Goal: Information Seeking & Learning: Find specific fact

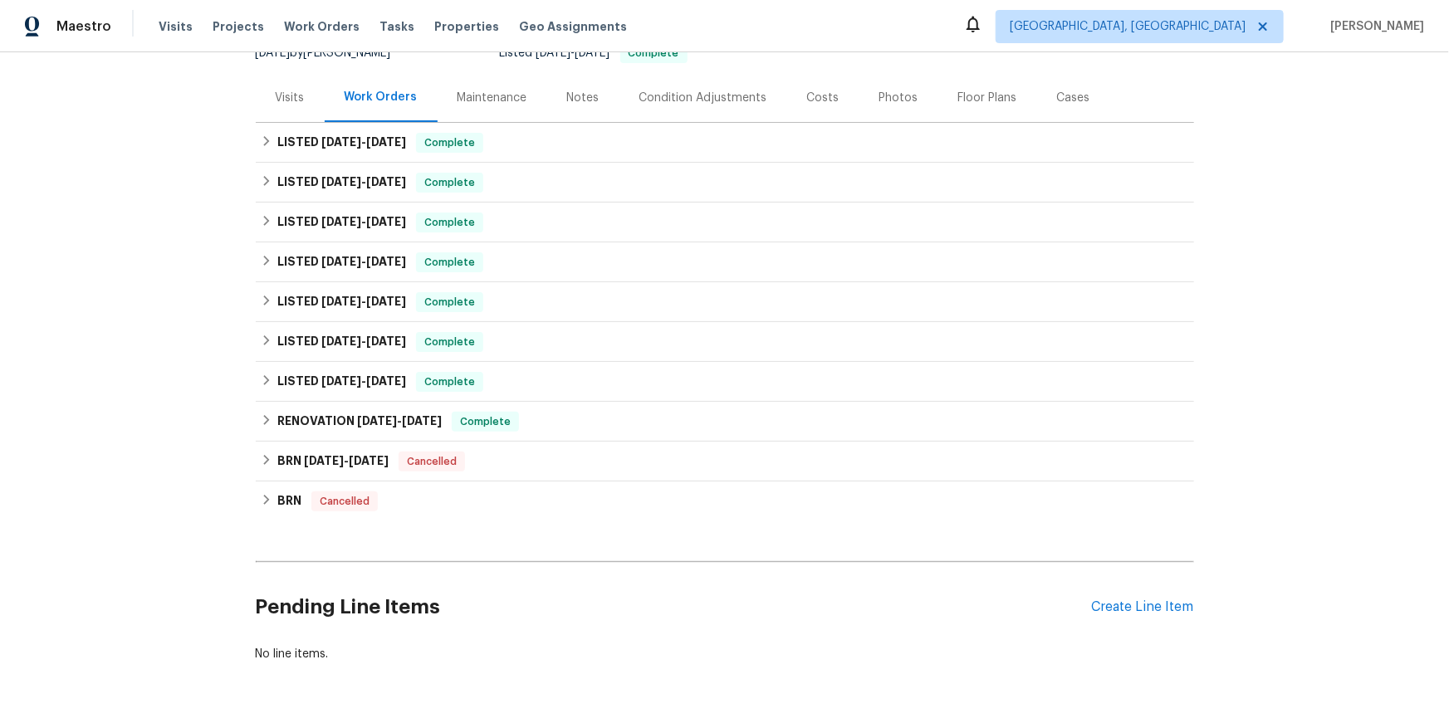
scroll to position [375, 0]
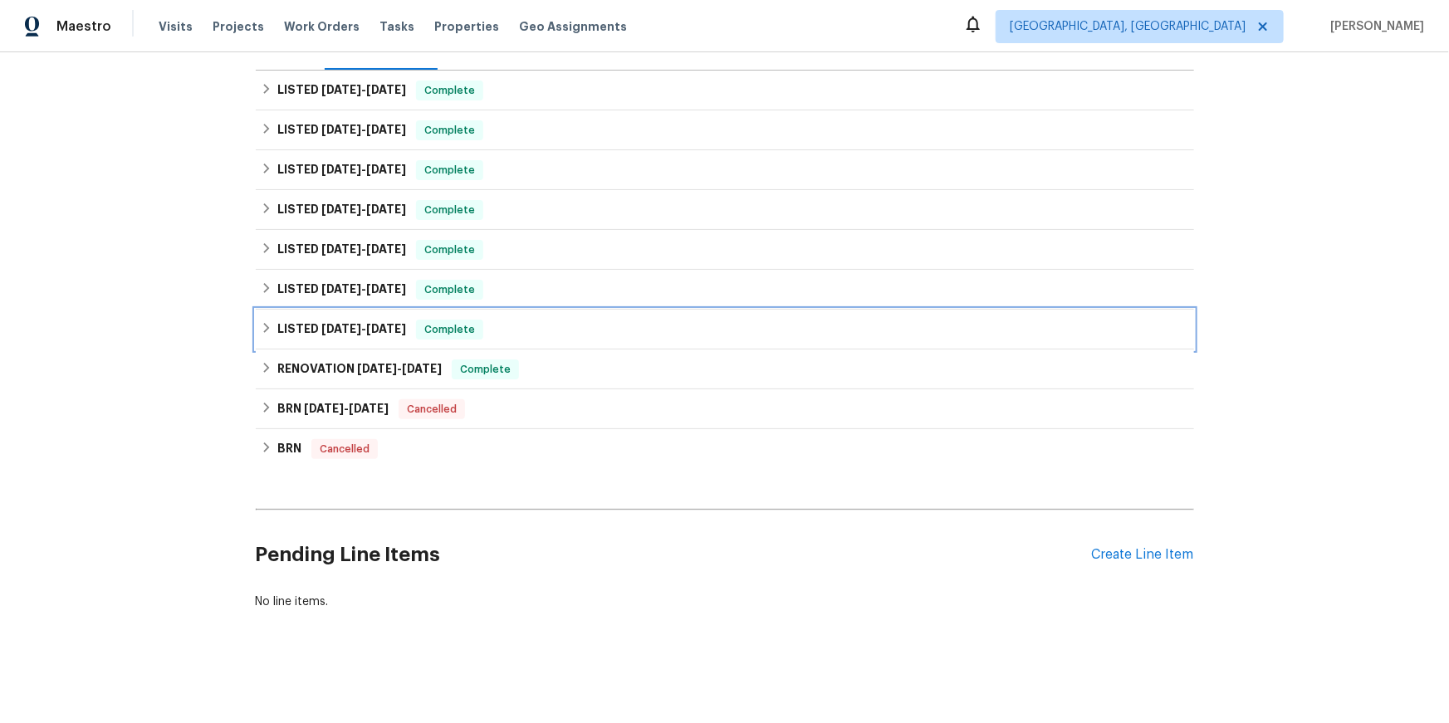
click at [267, 322] on icon at bounding box center [267, 328] width 12 height 12
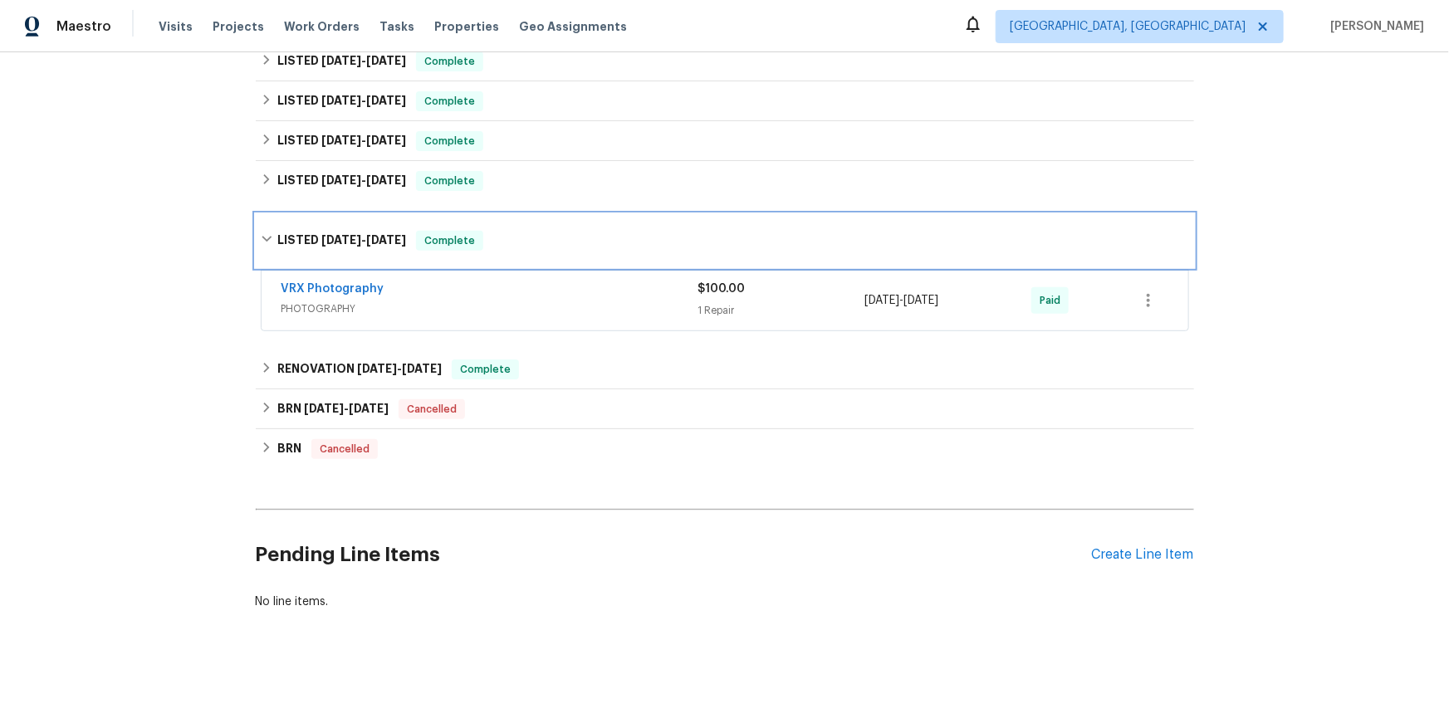
click at [267, 267] on div "LISTED [DATE] - [DATE] Complete" at bounding box center [725, 240] width 938 height 53
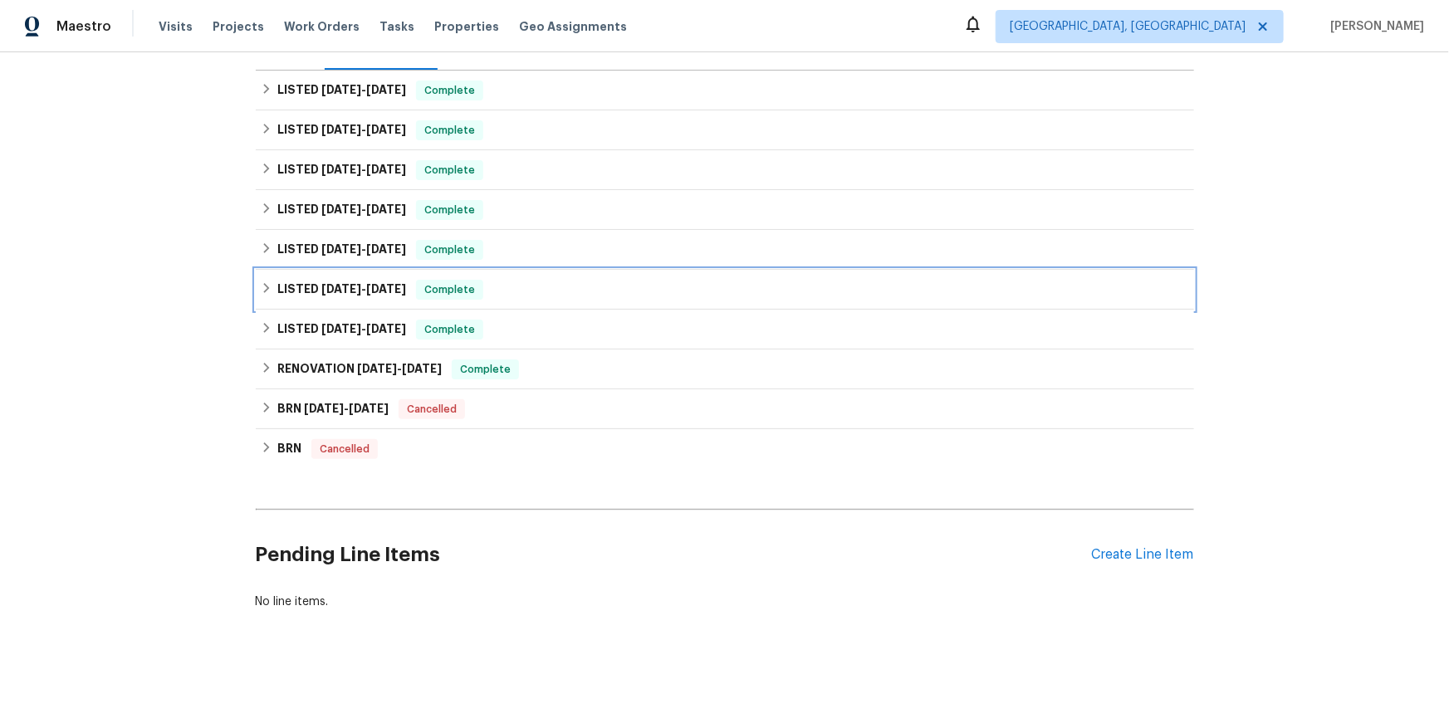
click at [266, 280] on div "LISTED 7/3/24 - 7/5/24 Complete" at bounding box center [725, 290] width 928 height 20
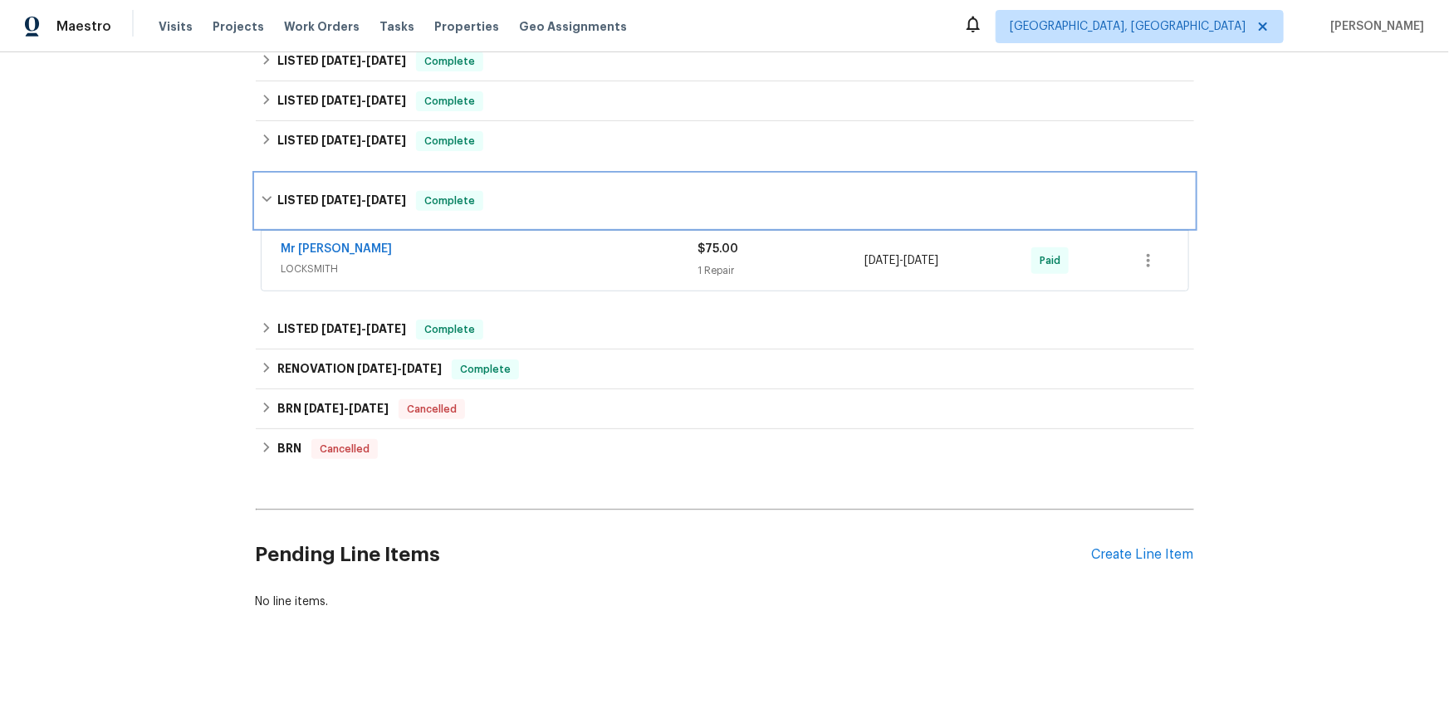
click at [266, 205] on icon at bounding box center [267, 199] width 12 height 12
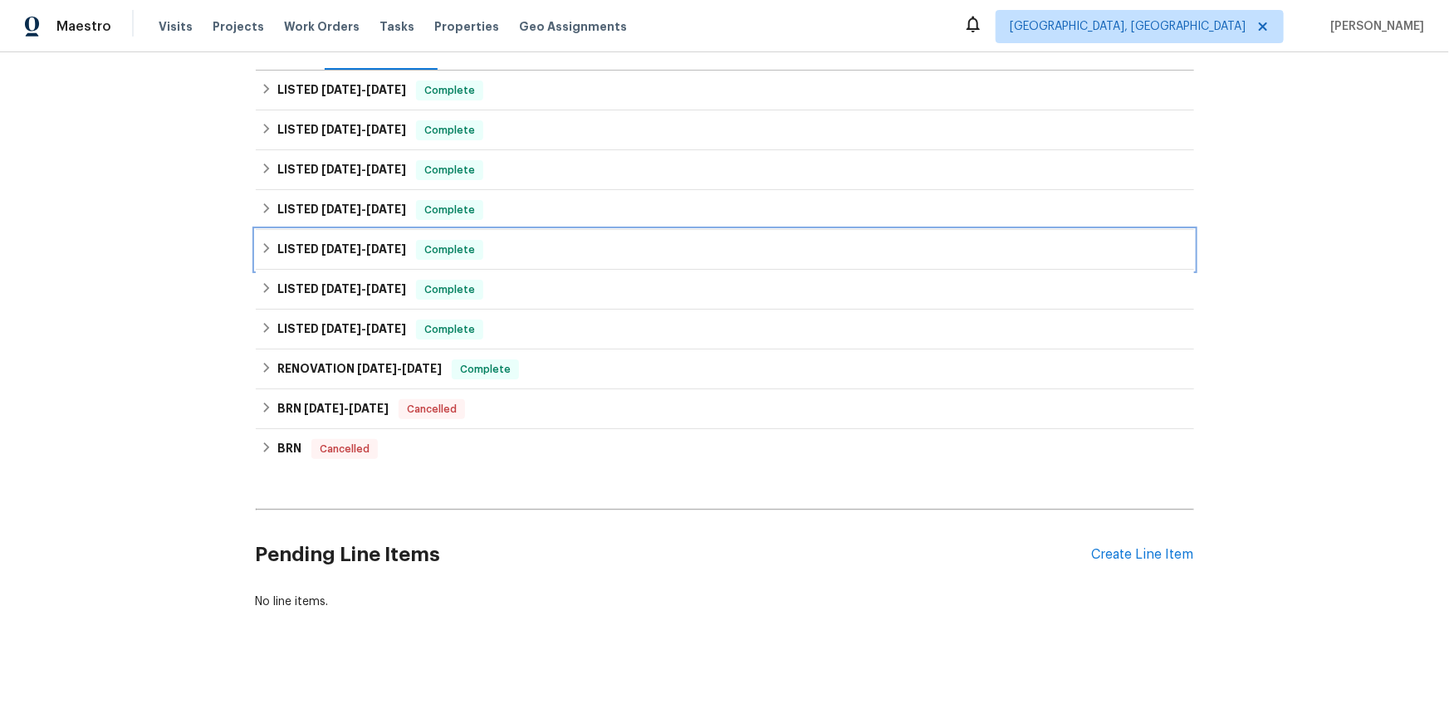
click at [272, 242] on icon at bounding box center [267, 248] width 12 height 12
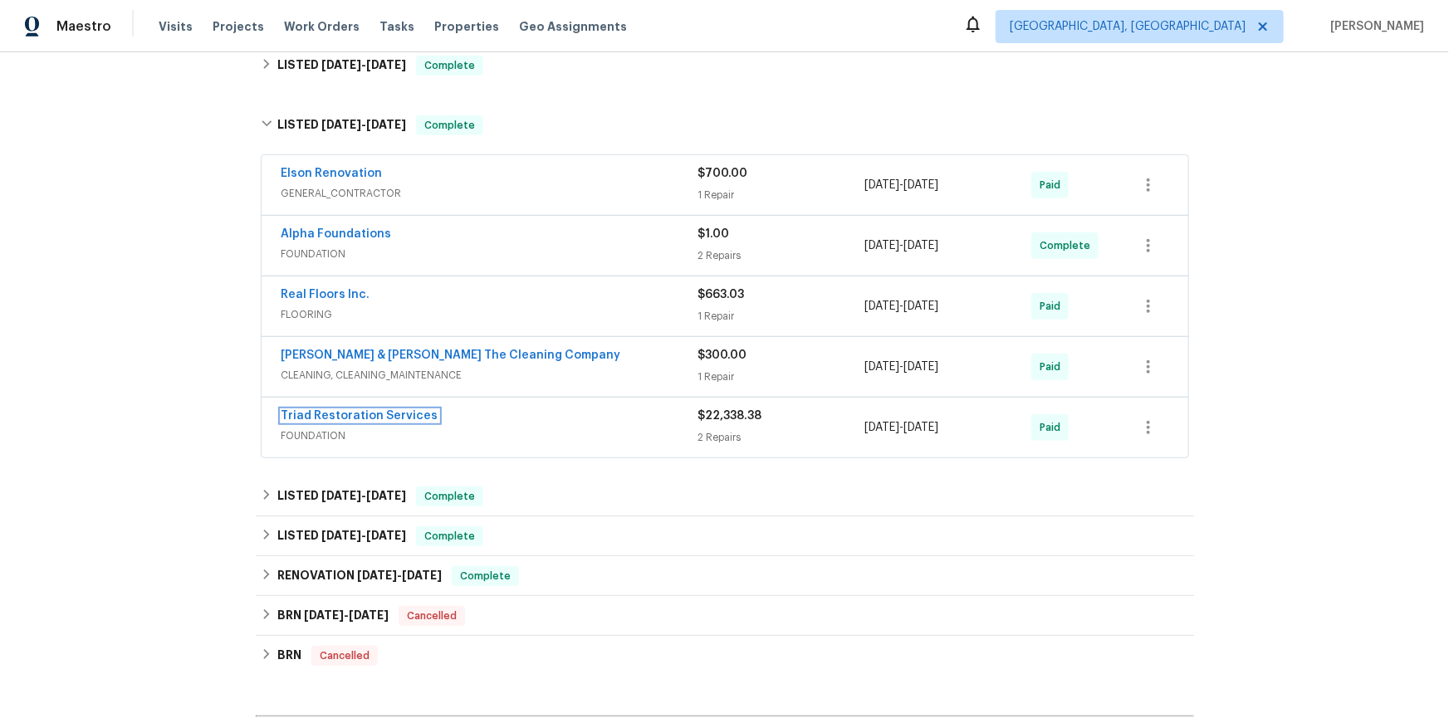
click at [407, 422] on link "Triad Restoration Services" at bounding box center [359, 416] width 157 height 12
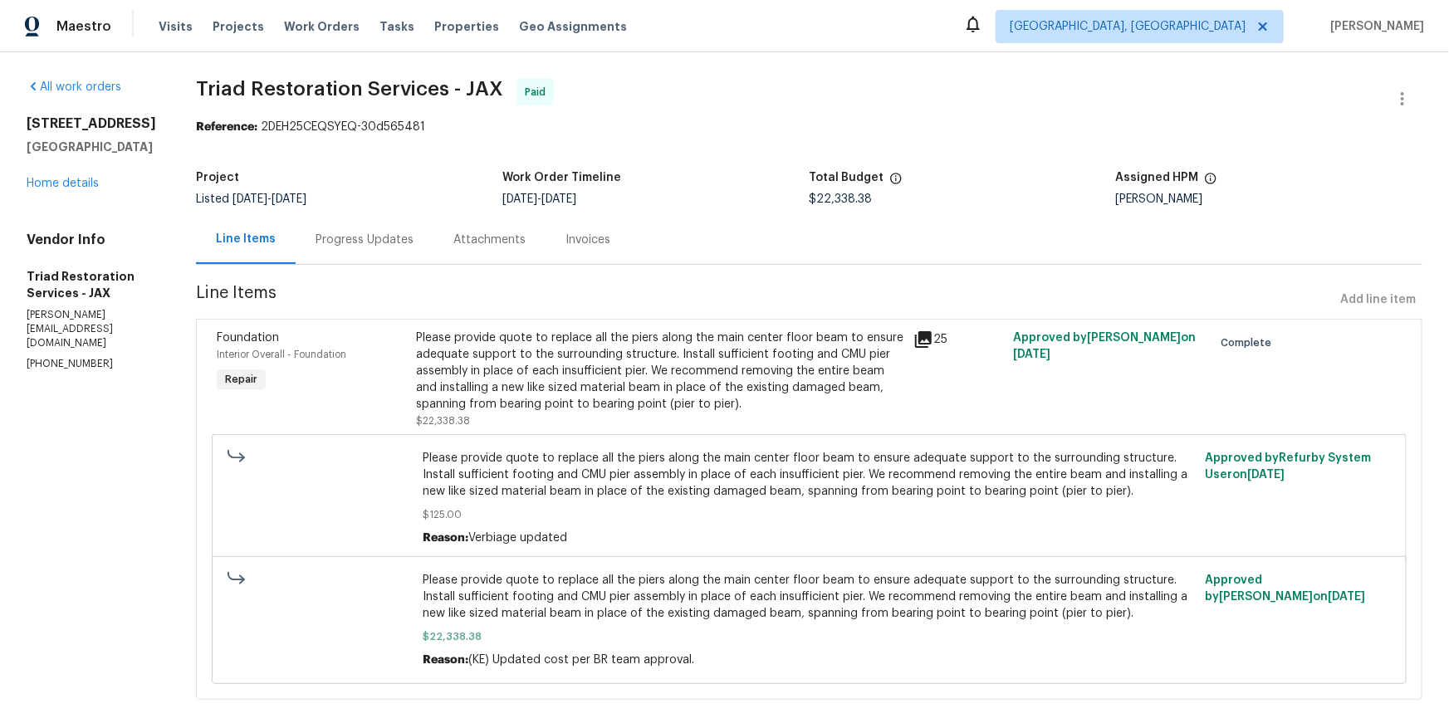
click at [925, 348] on icon at bounding box center [923, 339] width 17 height 17
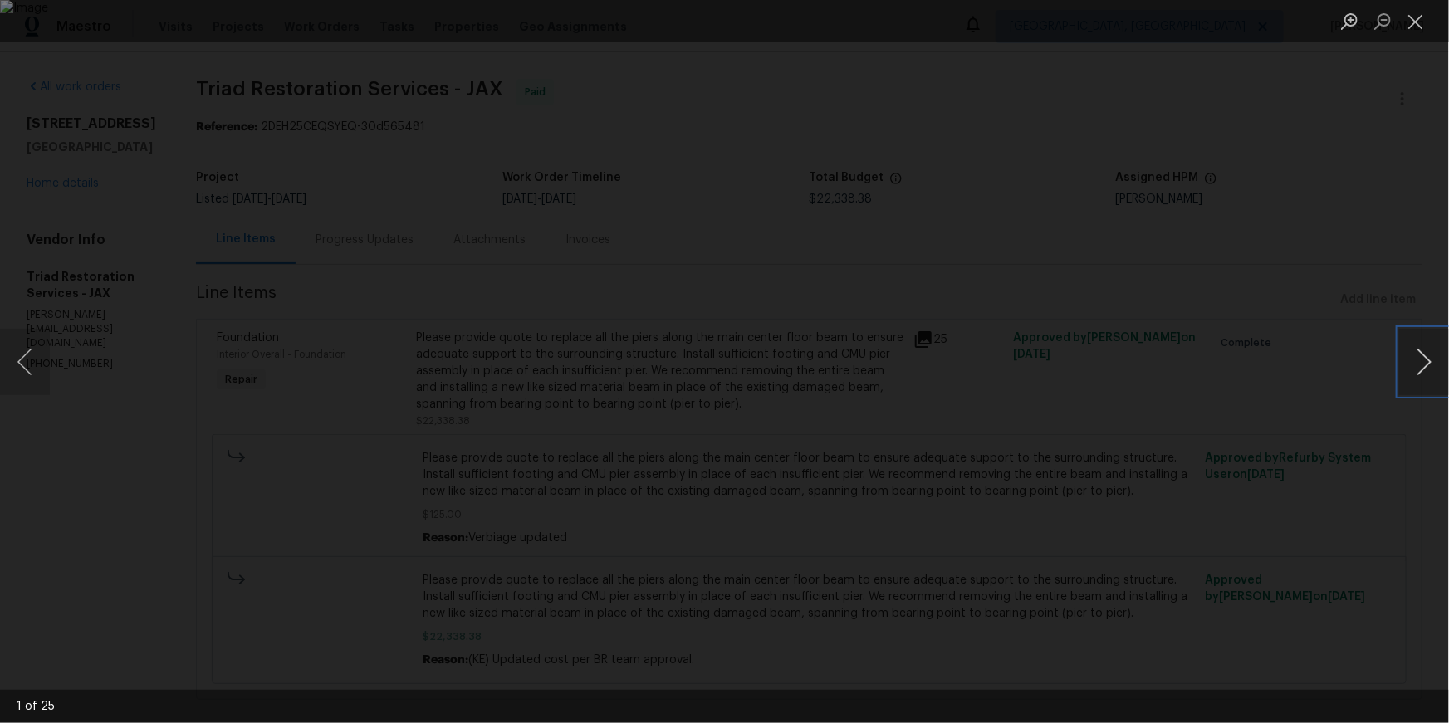
click at [1422, 366] on button "Next image" at bounding box center [1424, 362] width 50 height 66
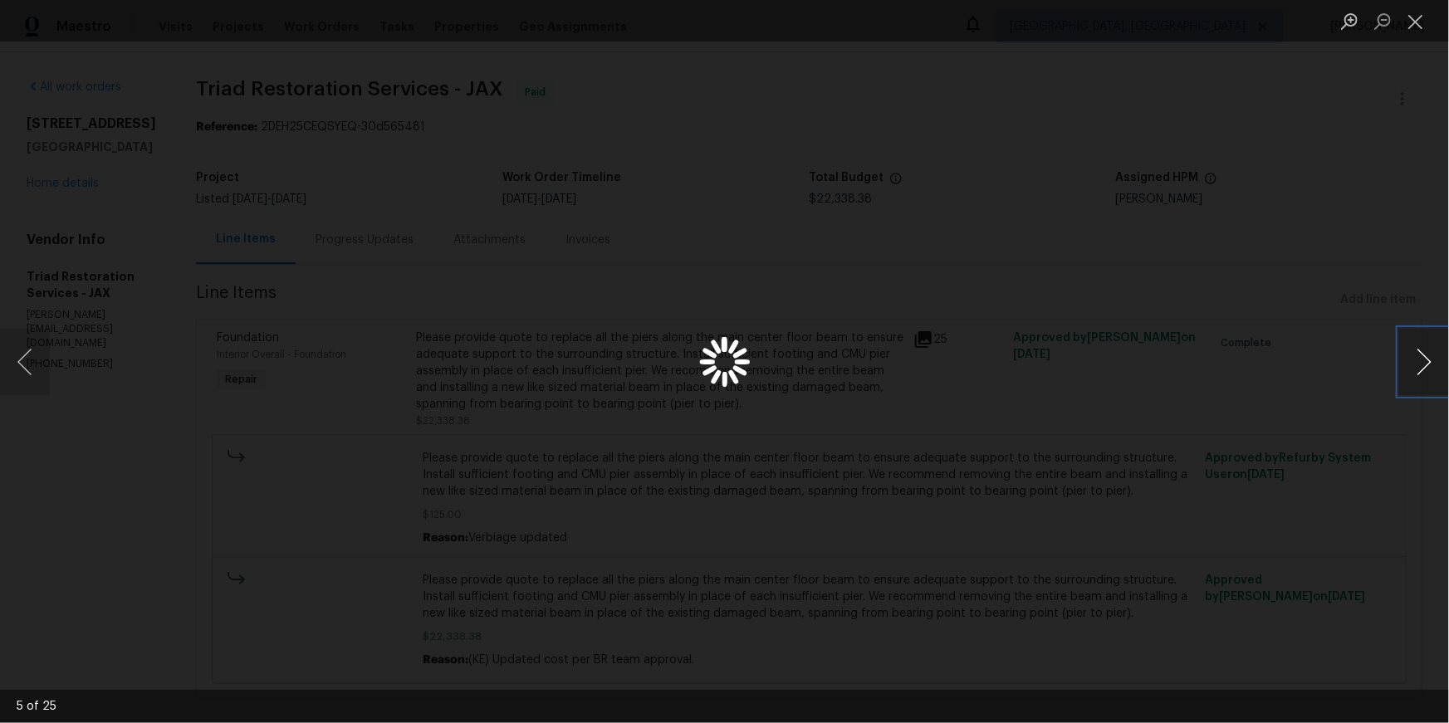
click at [1422, 366] on button "Next image" at bounding box center [1424, 362] width 50 height 66
click at [1425, 18] on button "Close lightbox" at bounding box center [1415, 21] width 33 height 29
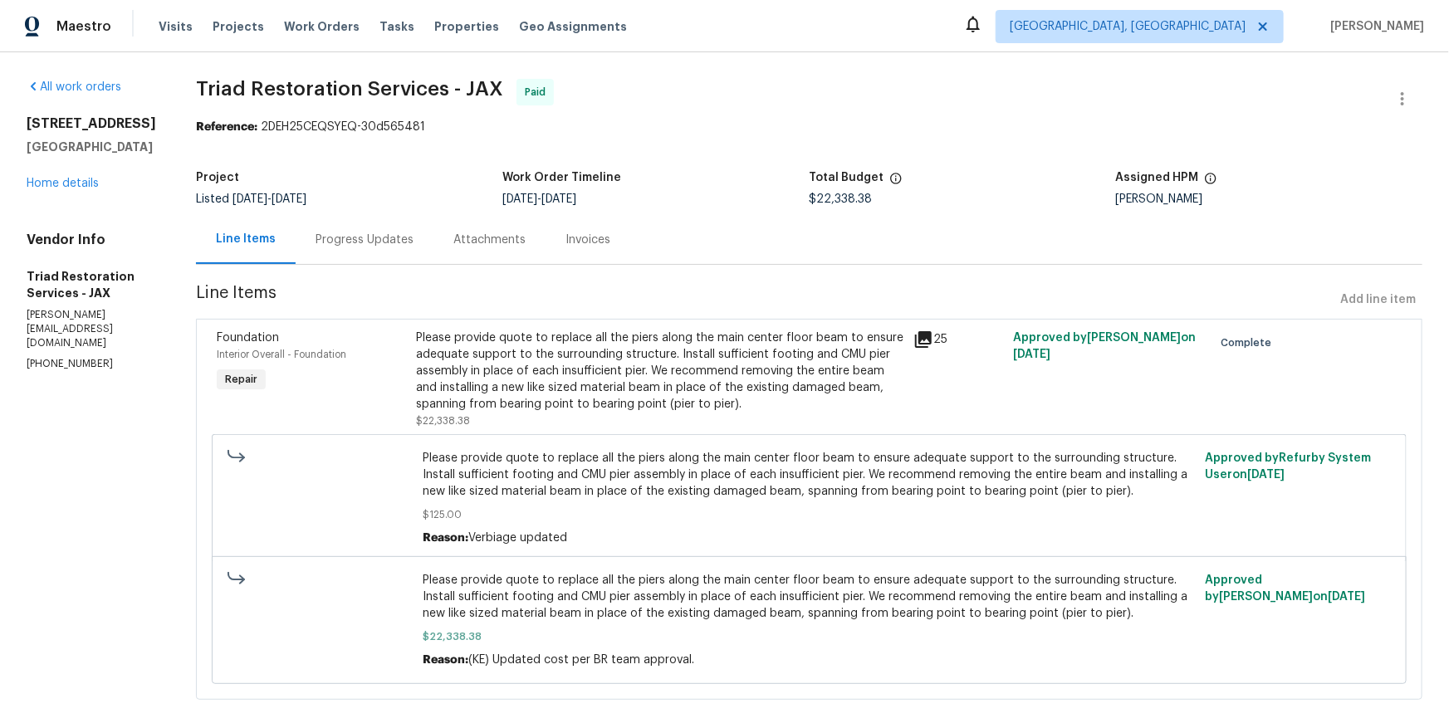
click at [388, 248] on div "Progress Updates" at bounding box center [365, 240] width 98 height 17
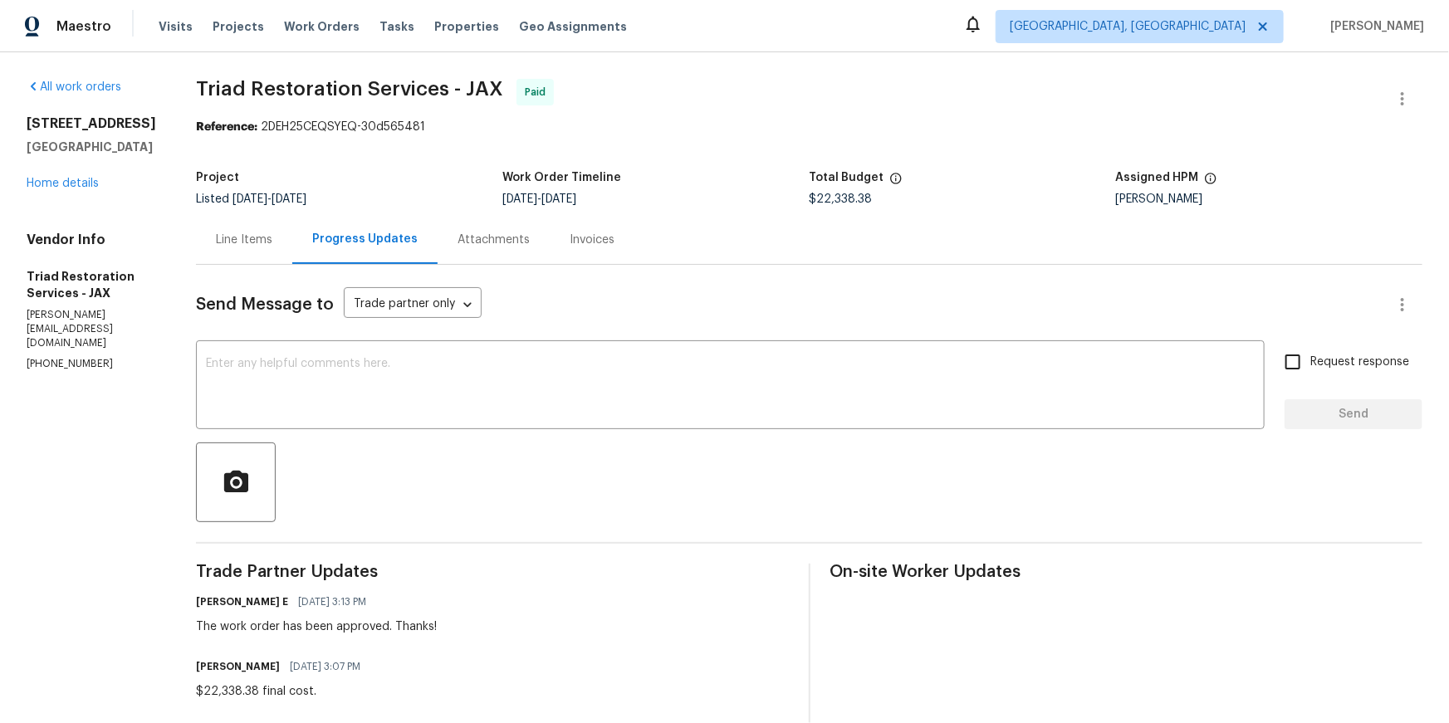
click at [512, 264] on div "Attachments" at bounding box center [494, 239] width 112 height 49
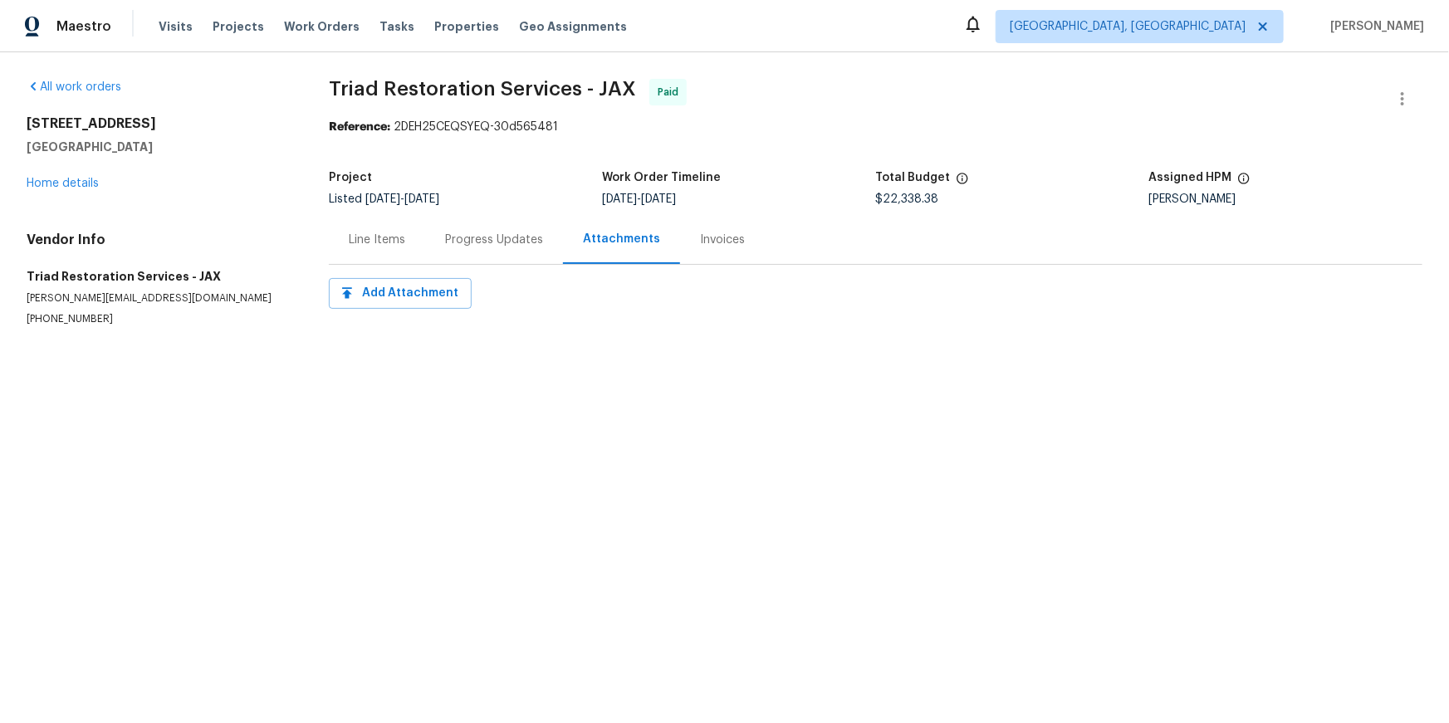
click at [745, 248] on div "Invoices" at bounding box center [722, 240] width 45 height 17
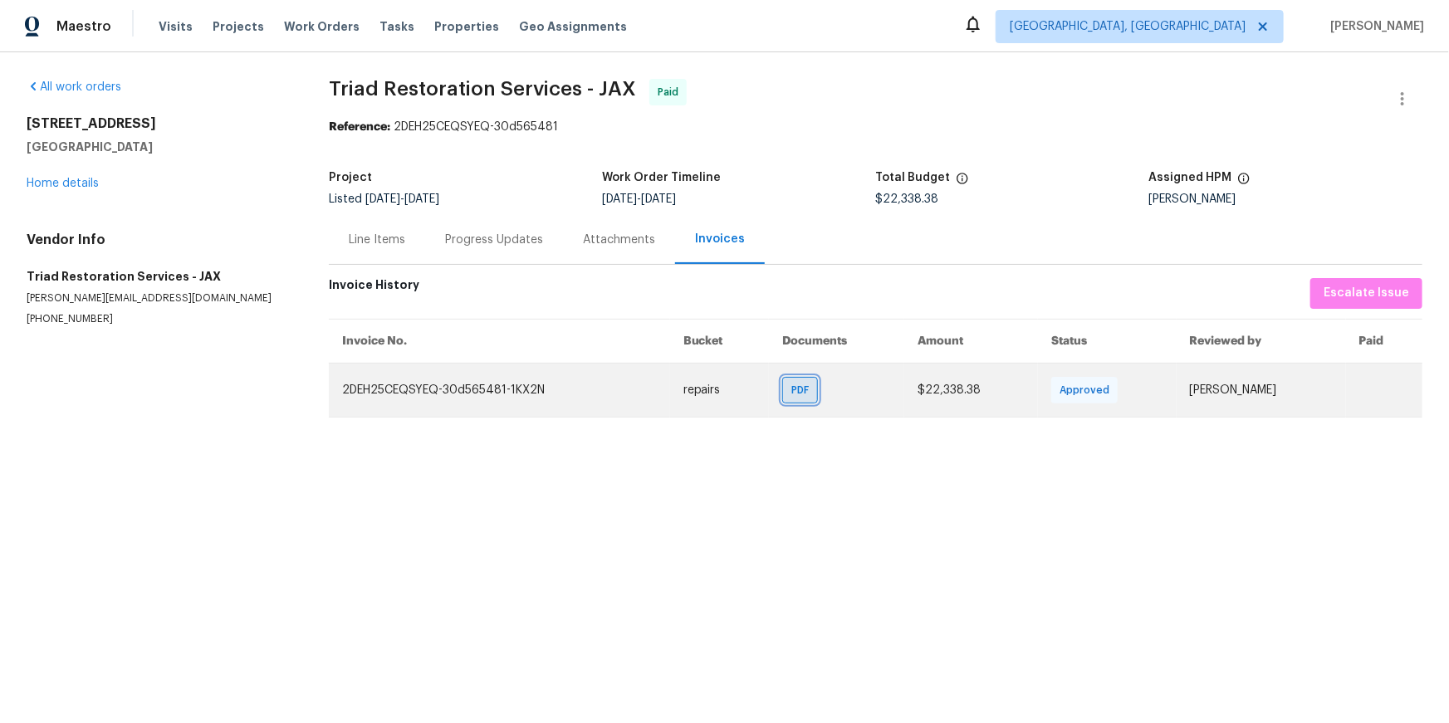
click at [808, 399] on span "PDF" at bounding box center [803, 390] width 24 height 17
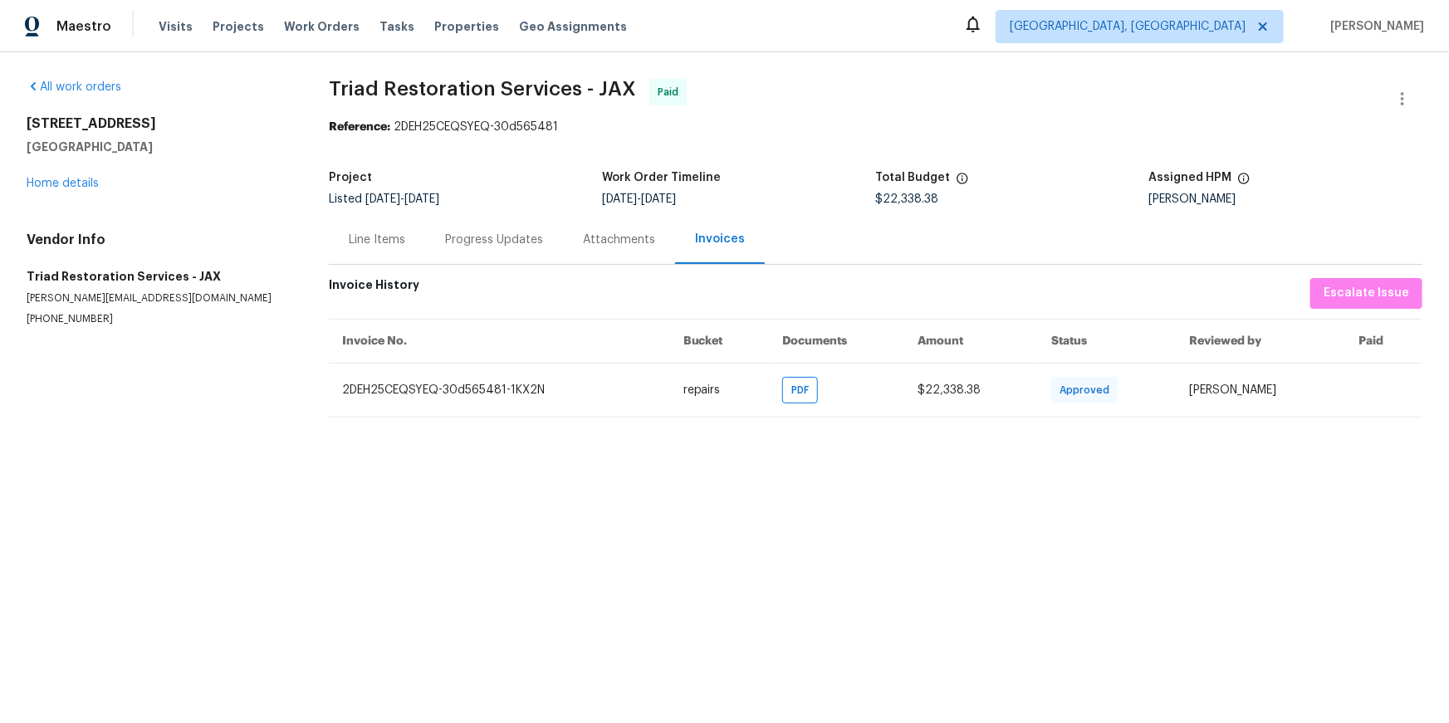
click at [538, 264] on div "Progress Updates" at bounding box center [494, 239] width 138 height 49
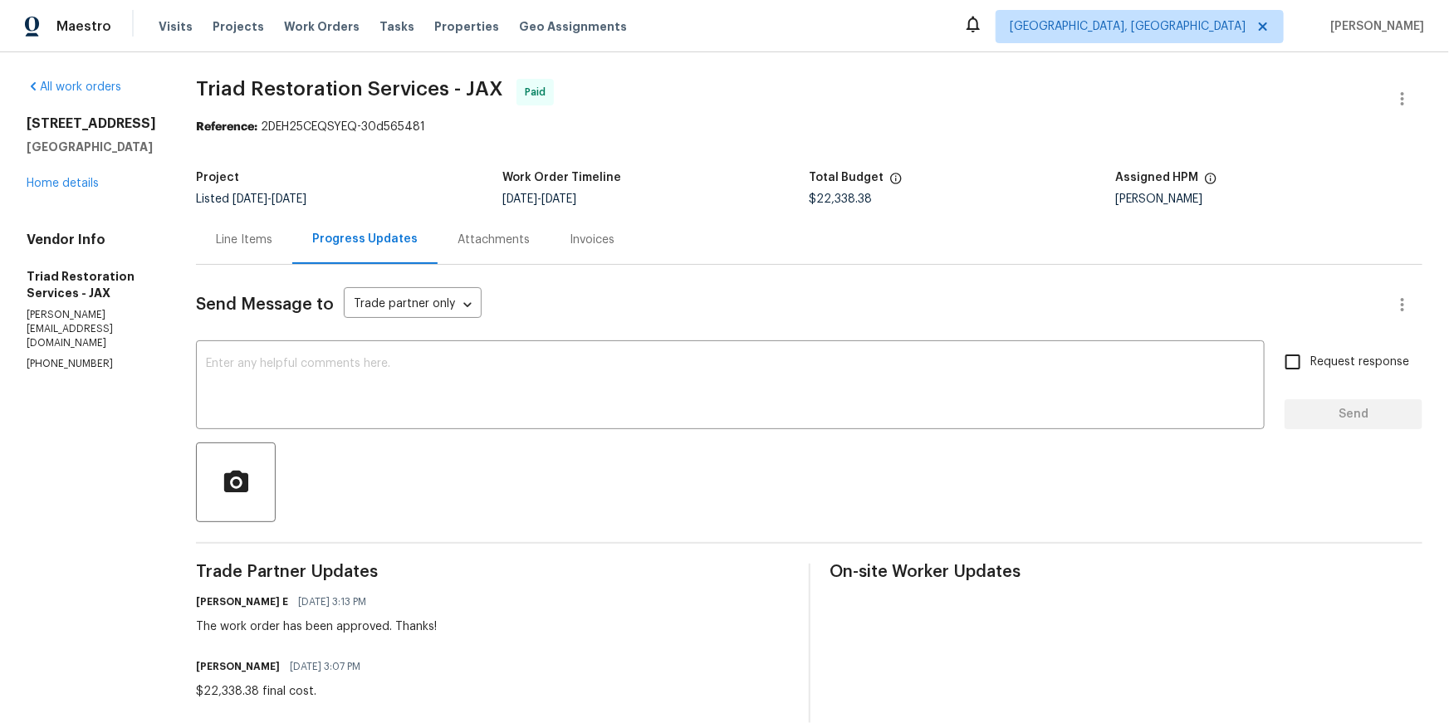
click at [262, 253] on div "Line Items" at bounding box center [244, 239] width 96 height 49
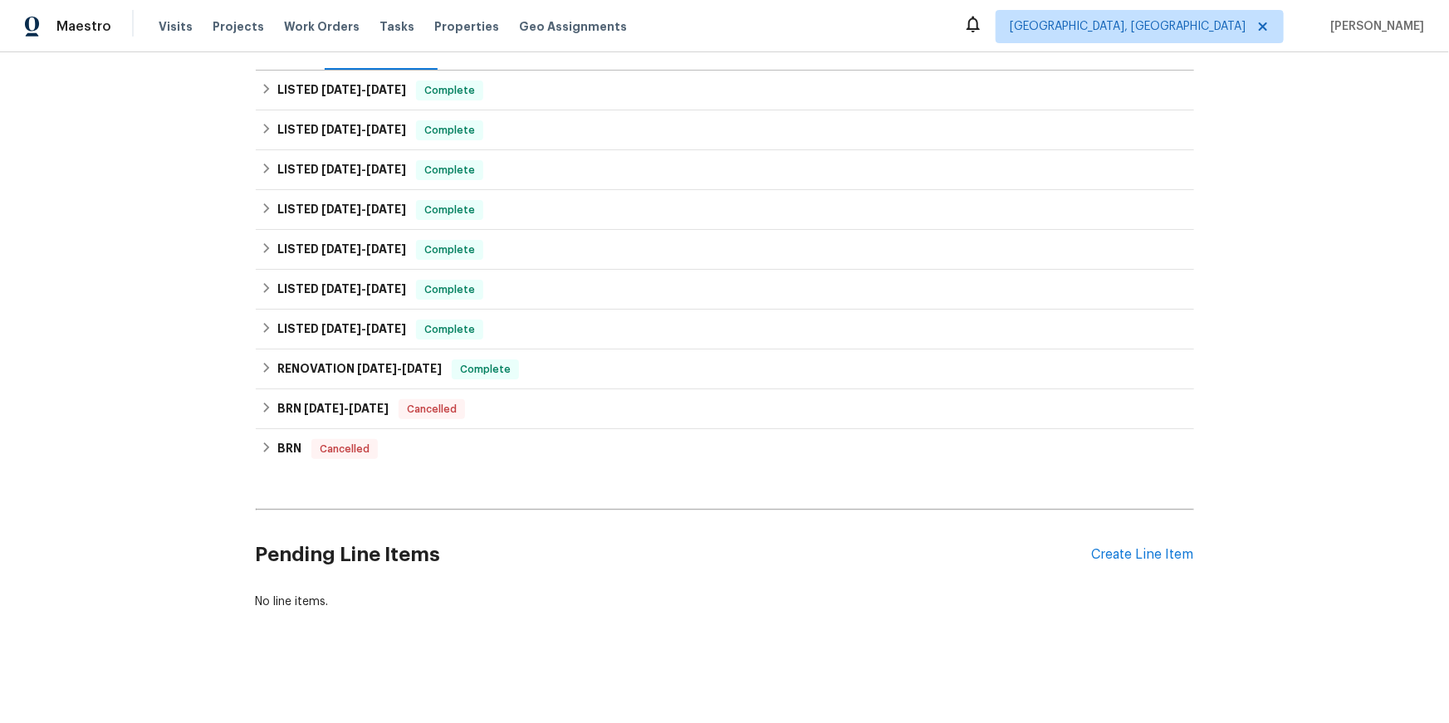
scroll to position [375, 0]
click at [272, 362] on icon at bounding box center [267, 368] width 12 height 12
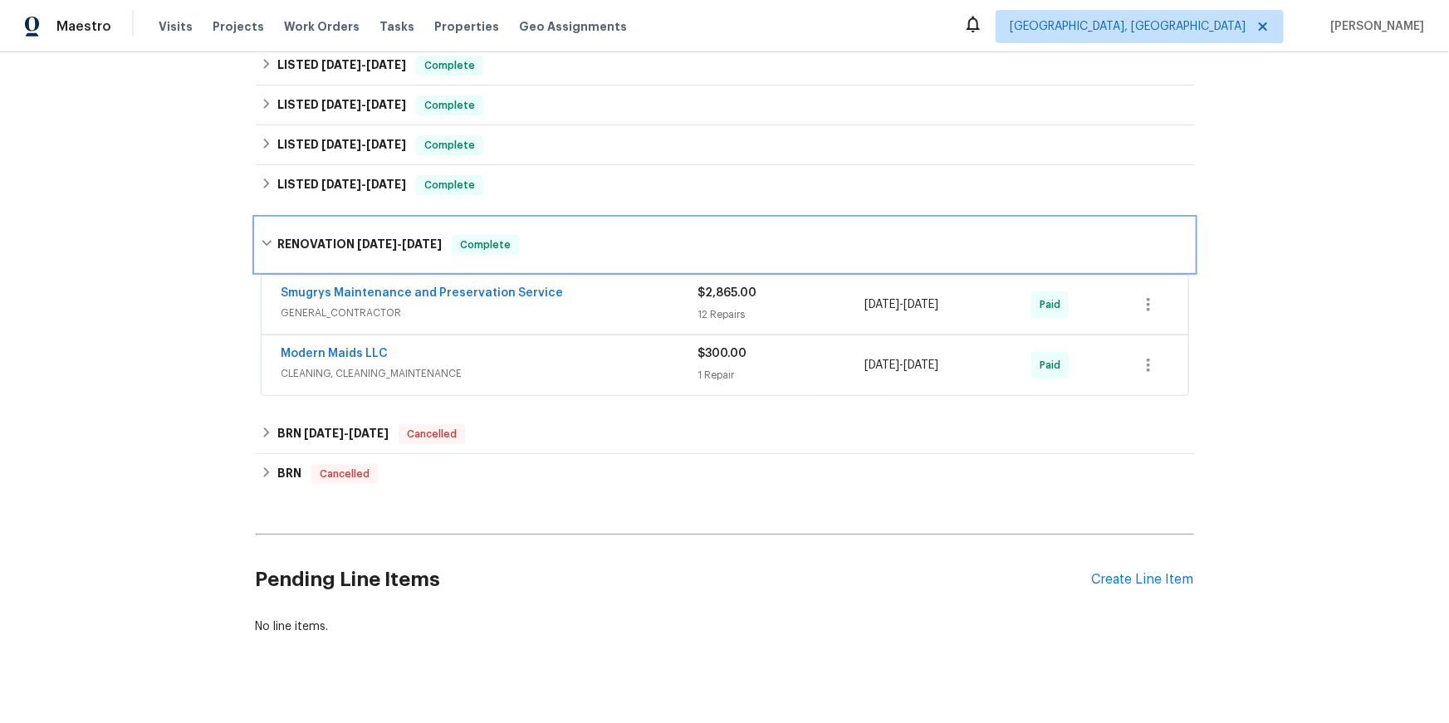
click at [275, 272] on div "RENOVATION 12/12/23 - 12/15/23 Complete" at bounding box center [725, 244] width 938 height 53
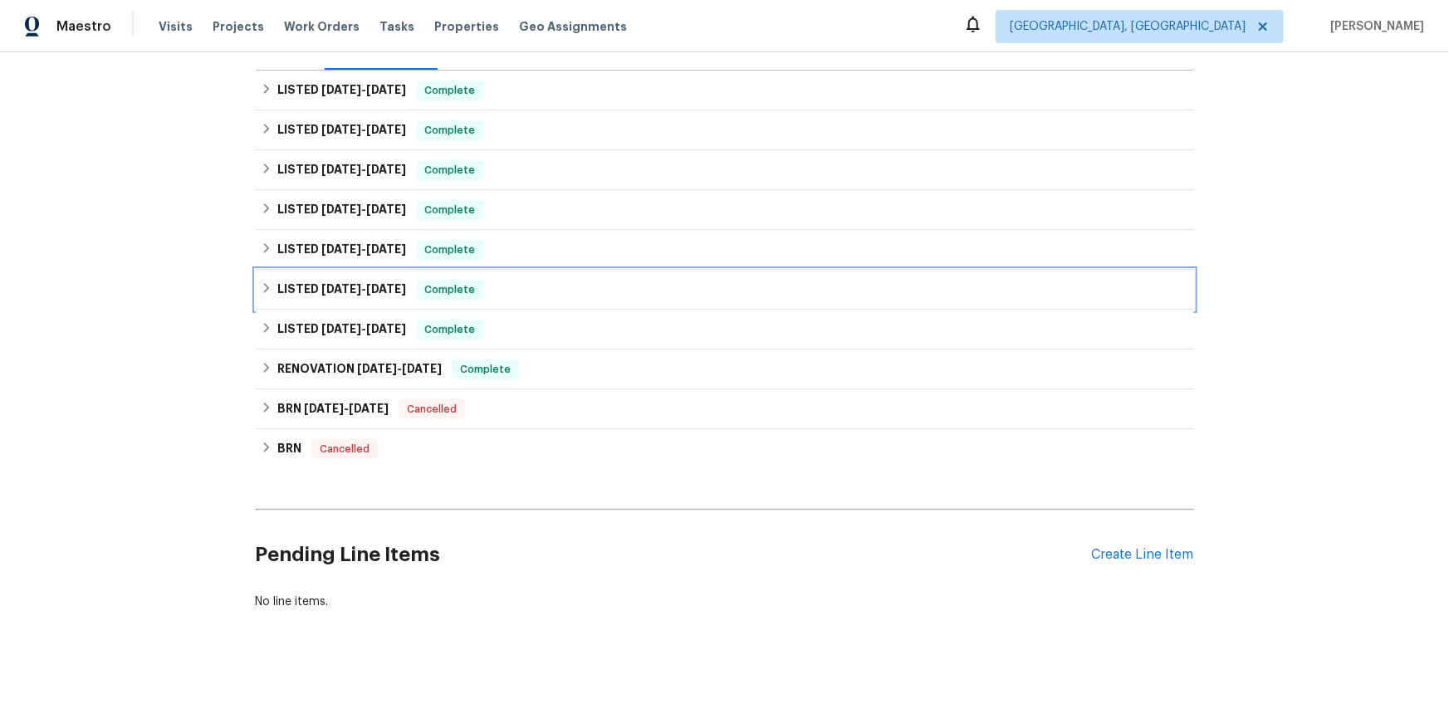
click at [272, 282] on icon at bounding box center [267, 288] width 12 height 12
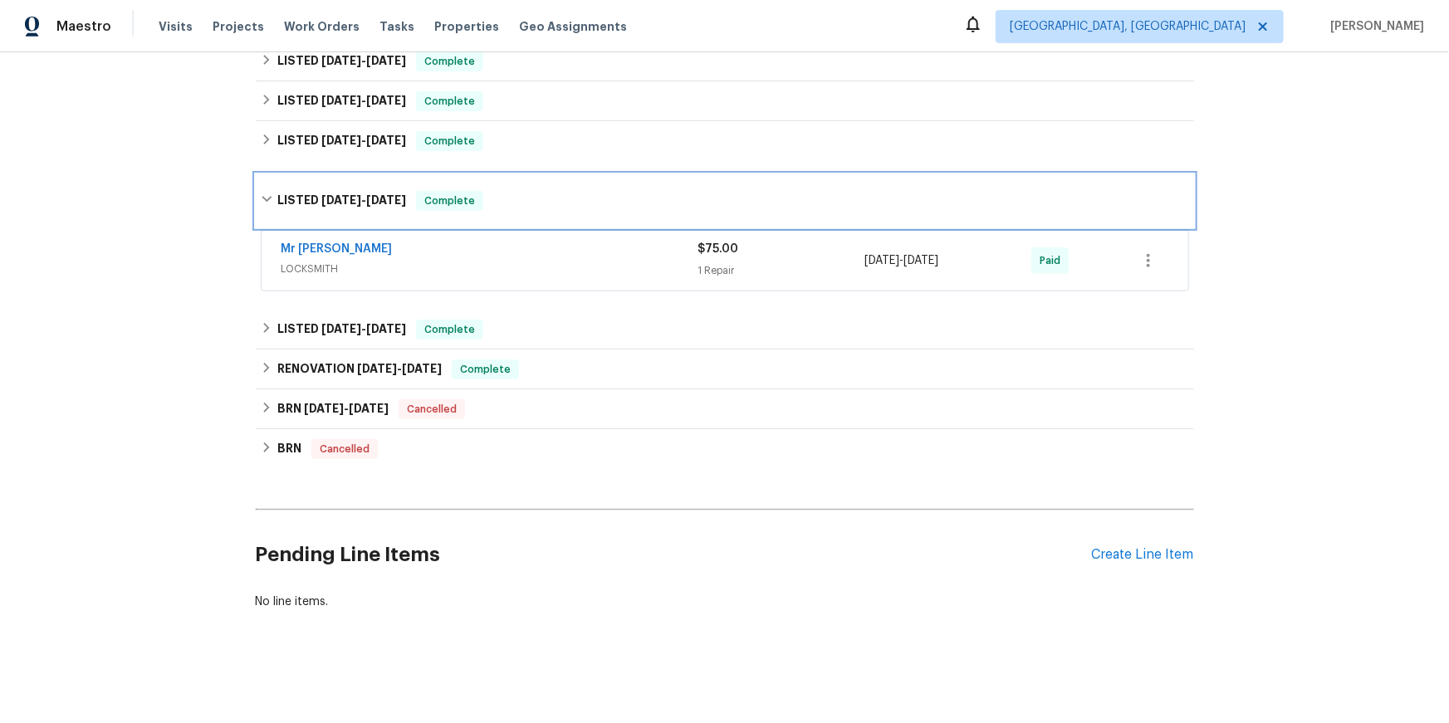
click at [272, 228] on div "LISTED 7/3/24 - 7/5/24 Complete" at bounding box center [725, 200] width 938 height 53
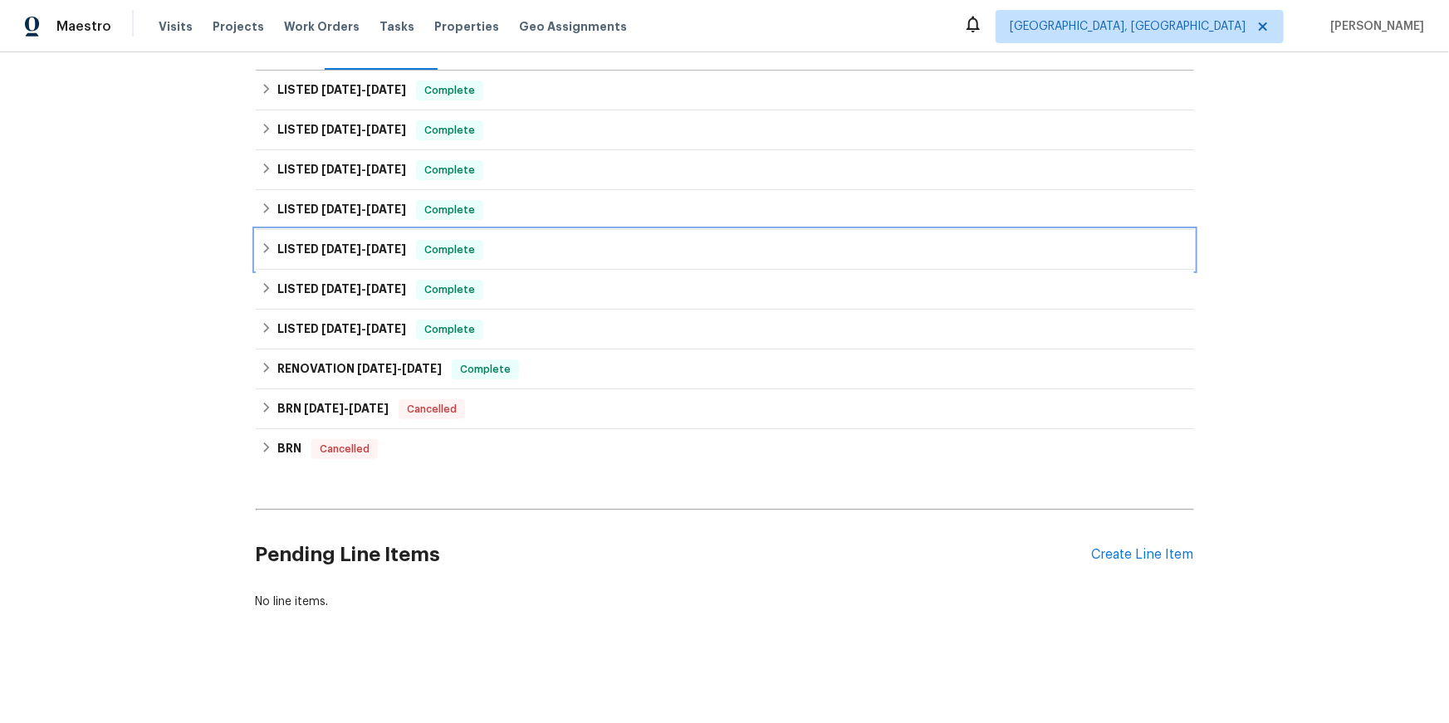
click at [267, 242] on icon at bounding box center [267, 248] width 12 height 12
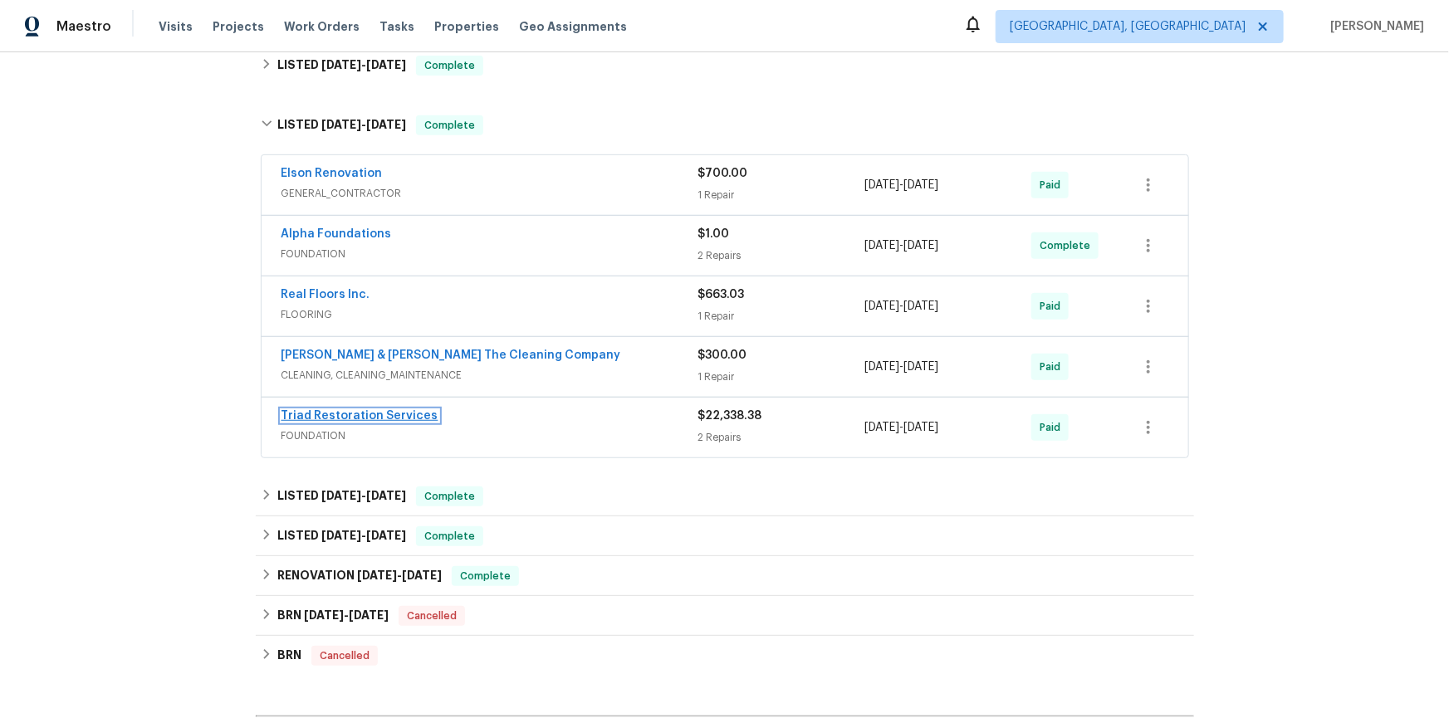
click at [379, 422] on link "Triad Restoration Services" at bounding box center [359, 416] width 157 height 12
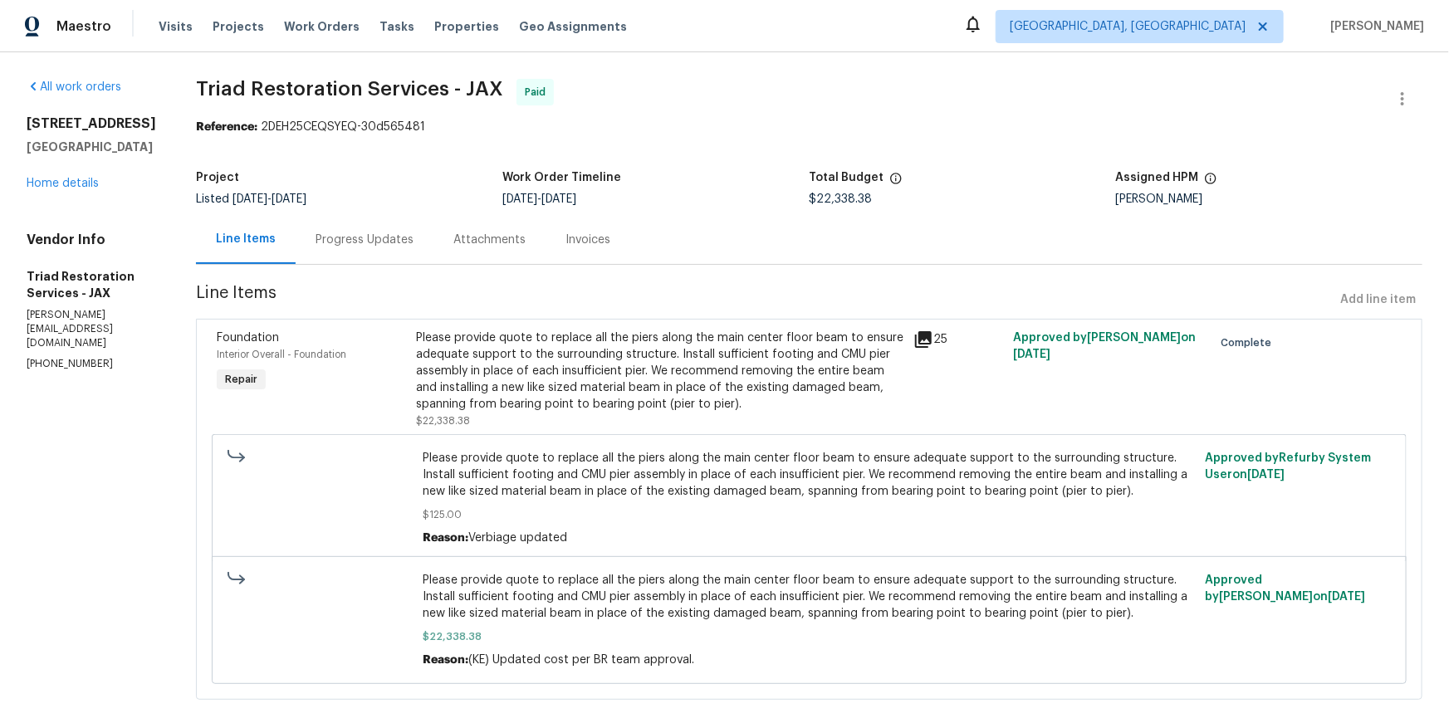
click at [925, 348] on icon at bounding box center [923, 339] width 17 height 17
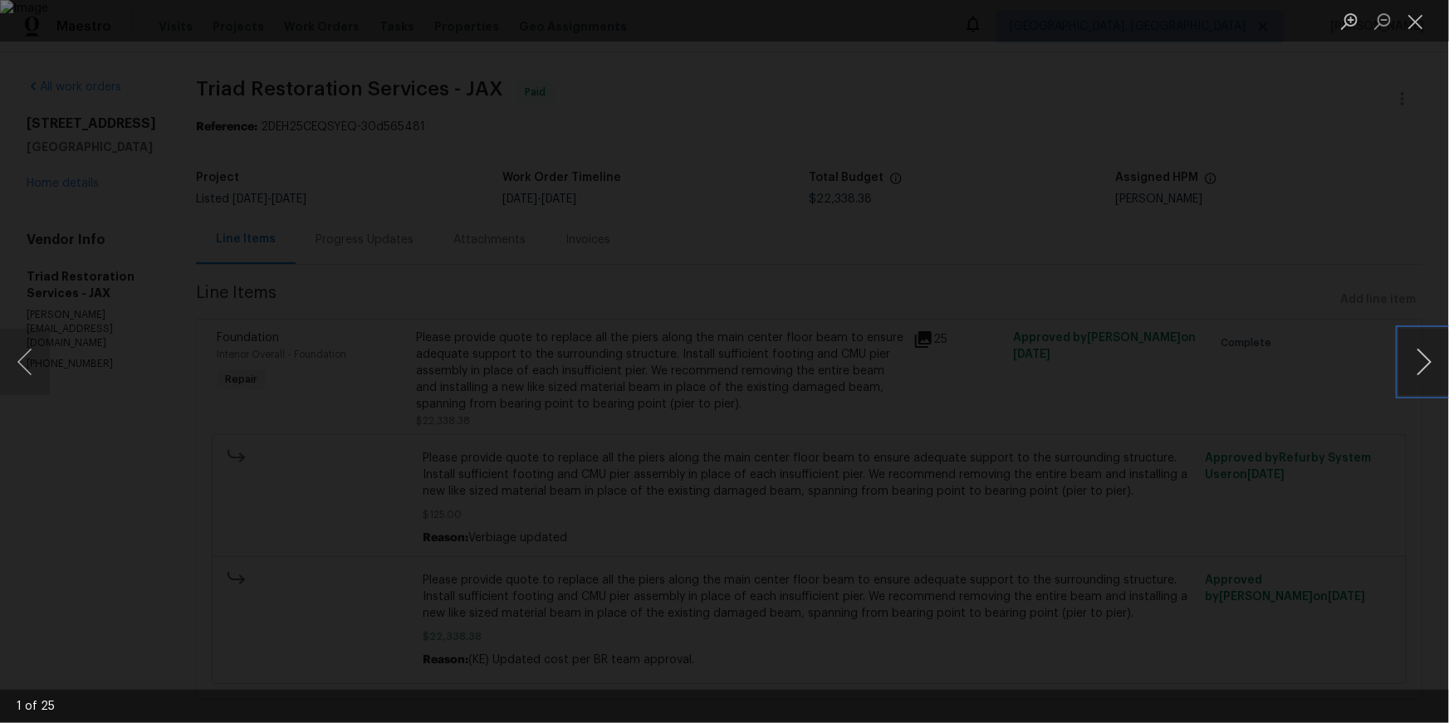
click at [1426, 369] on button "Next image" at bounding box center [1424, 362] width 50 height 66
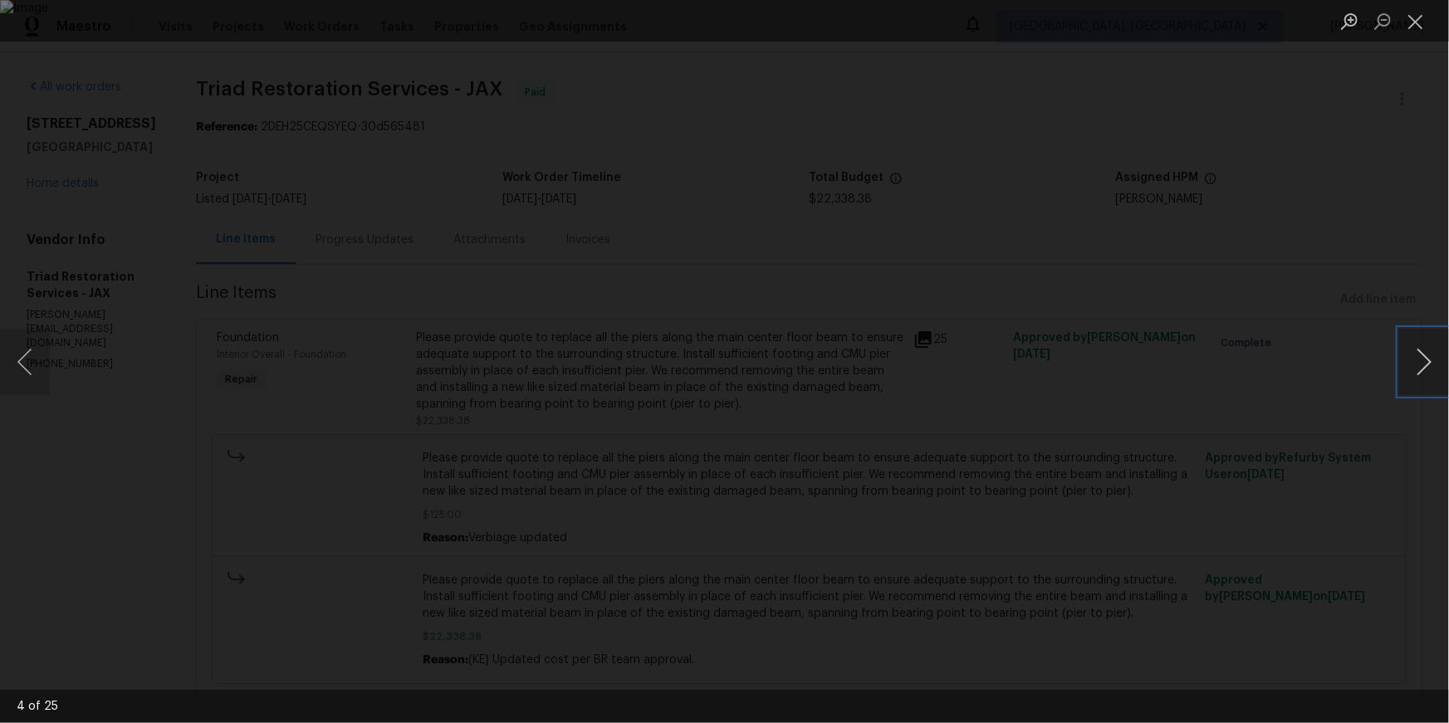
click at [1426, 369] on button "Next image" at bounding box center [1424, 362] width 50 height 66
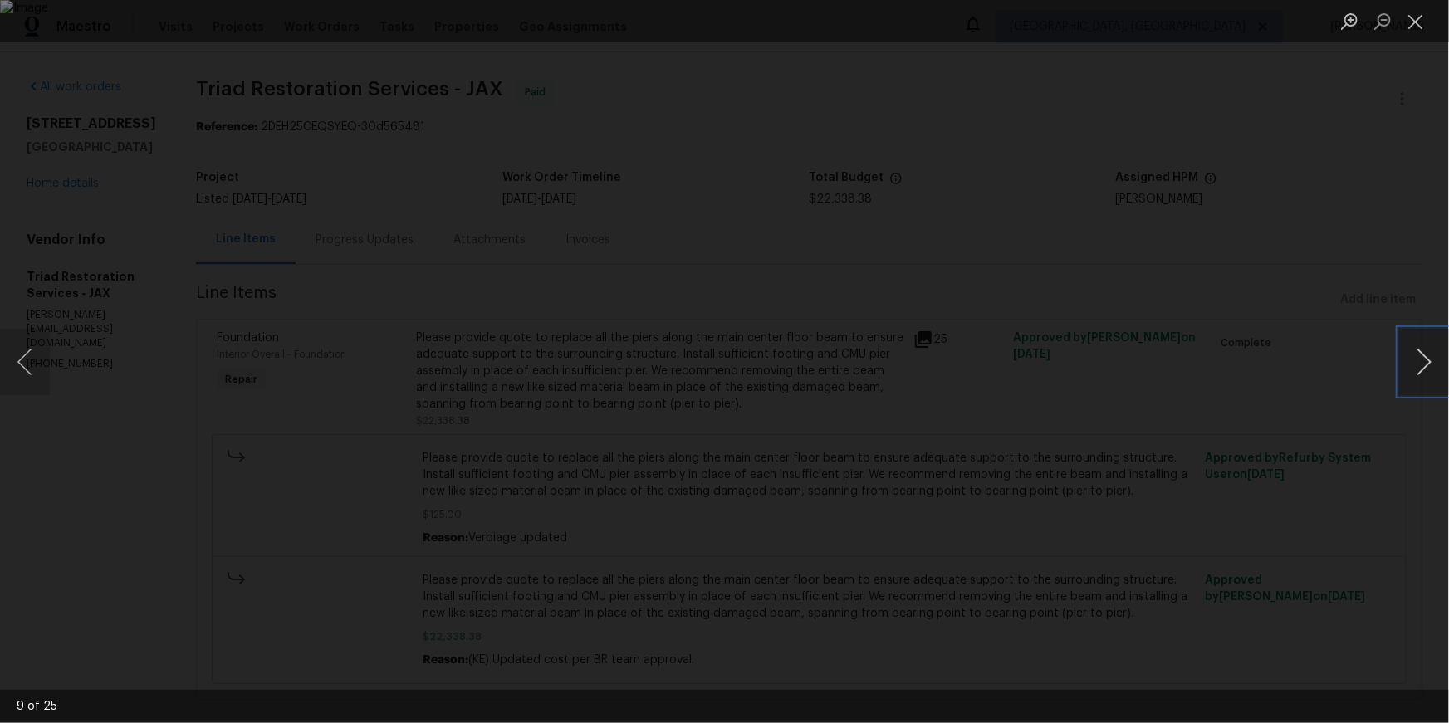
click at [1426, 369] on button "Next image" at bounding box center [1424, 362] width 50 height 66
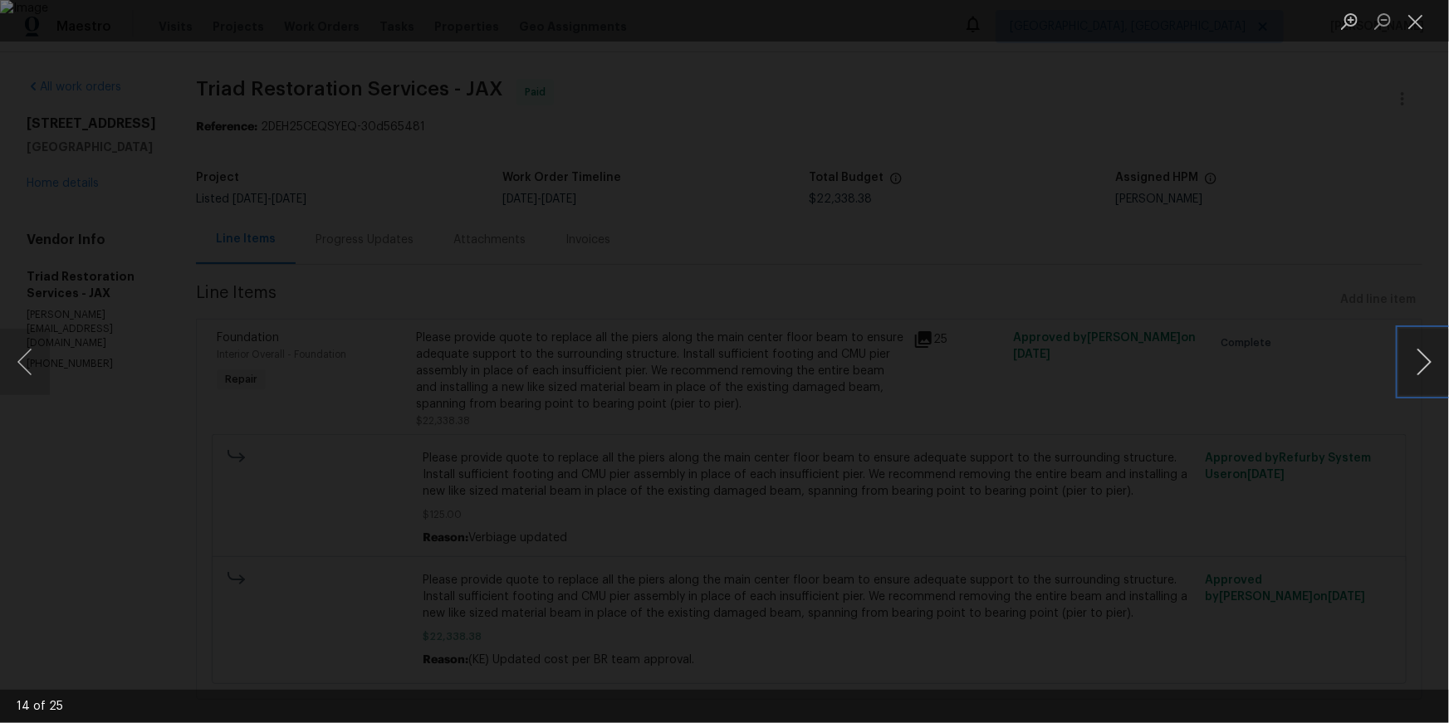
click at [1426, 369] on button "Next image" at bounding box center [1424, 362] width 50 height 66
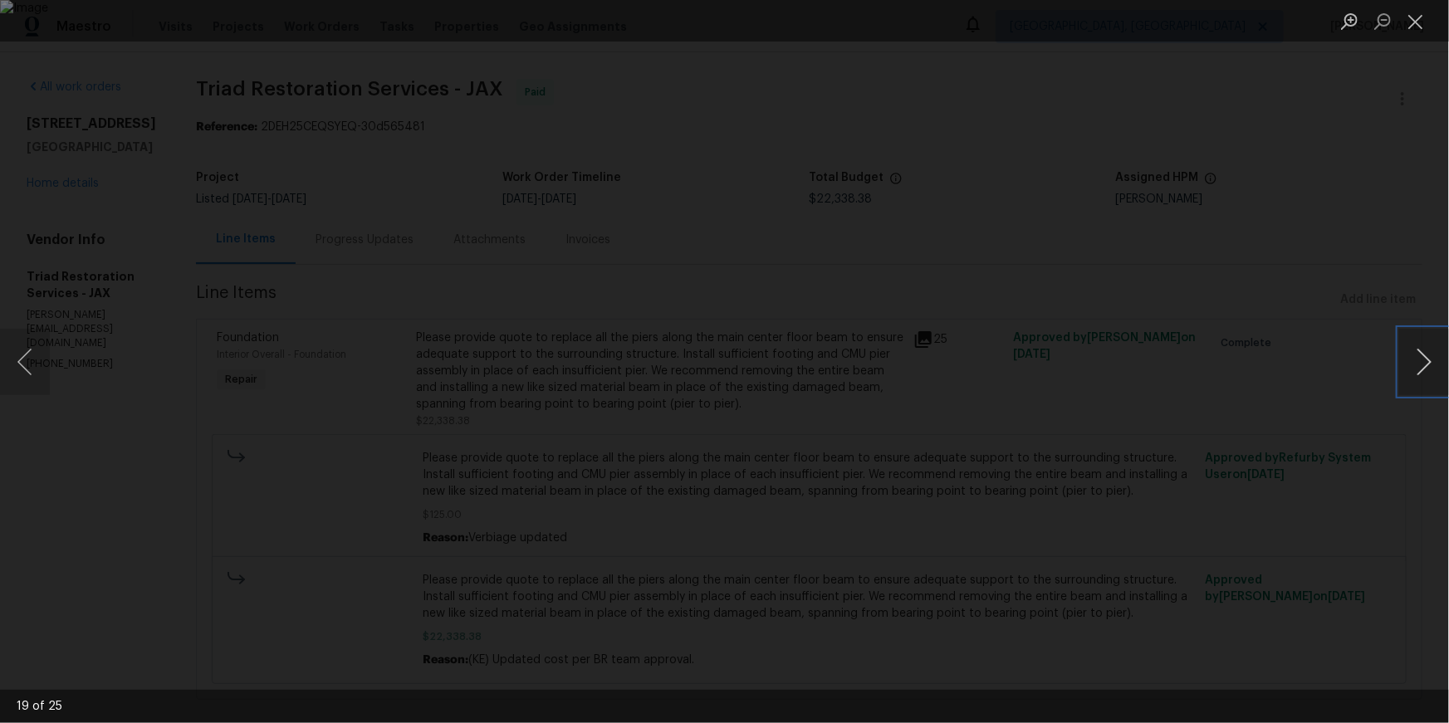
click at [1426, 369] on button "Next image" at bounding box center [1424, 362] width 50 height 66
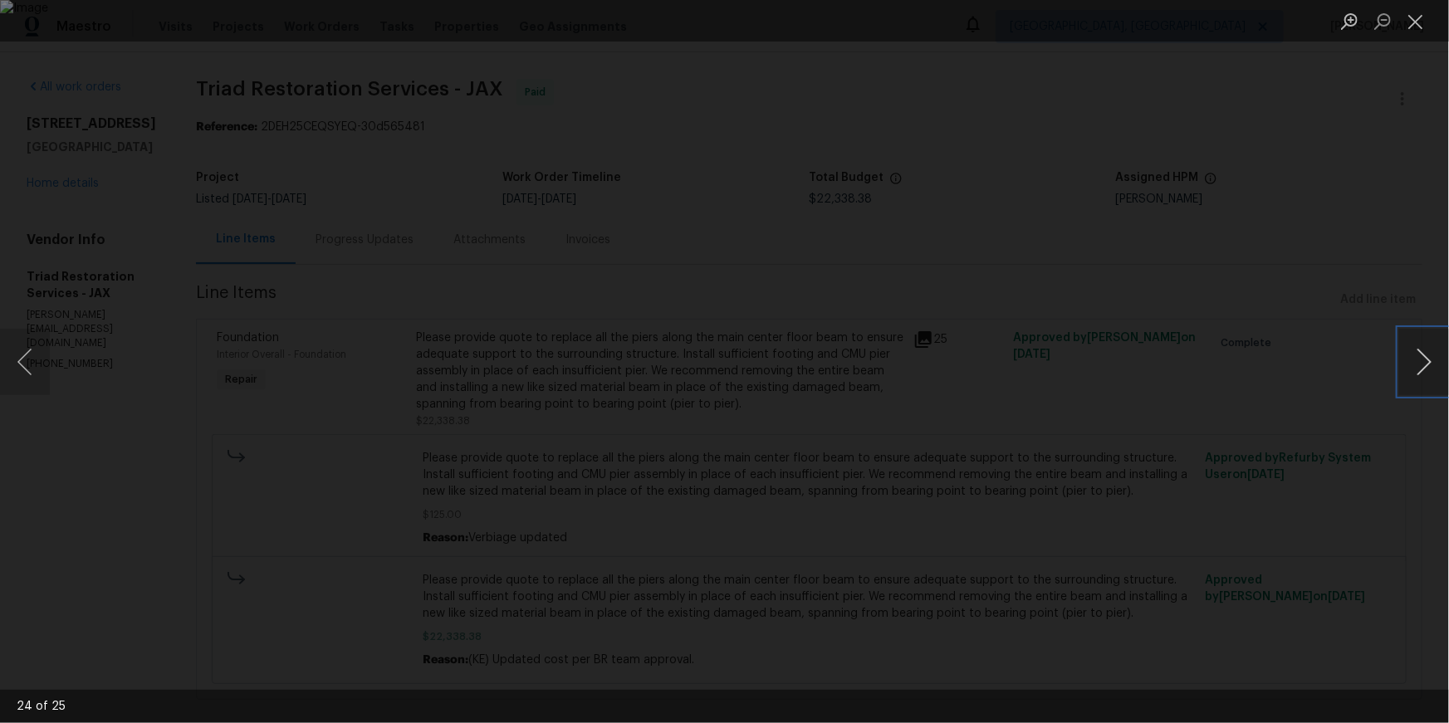
click at [1426, 369] on button "Next image" at bounding box center [1424, 362] width 50 height 66
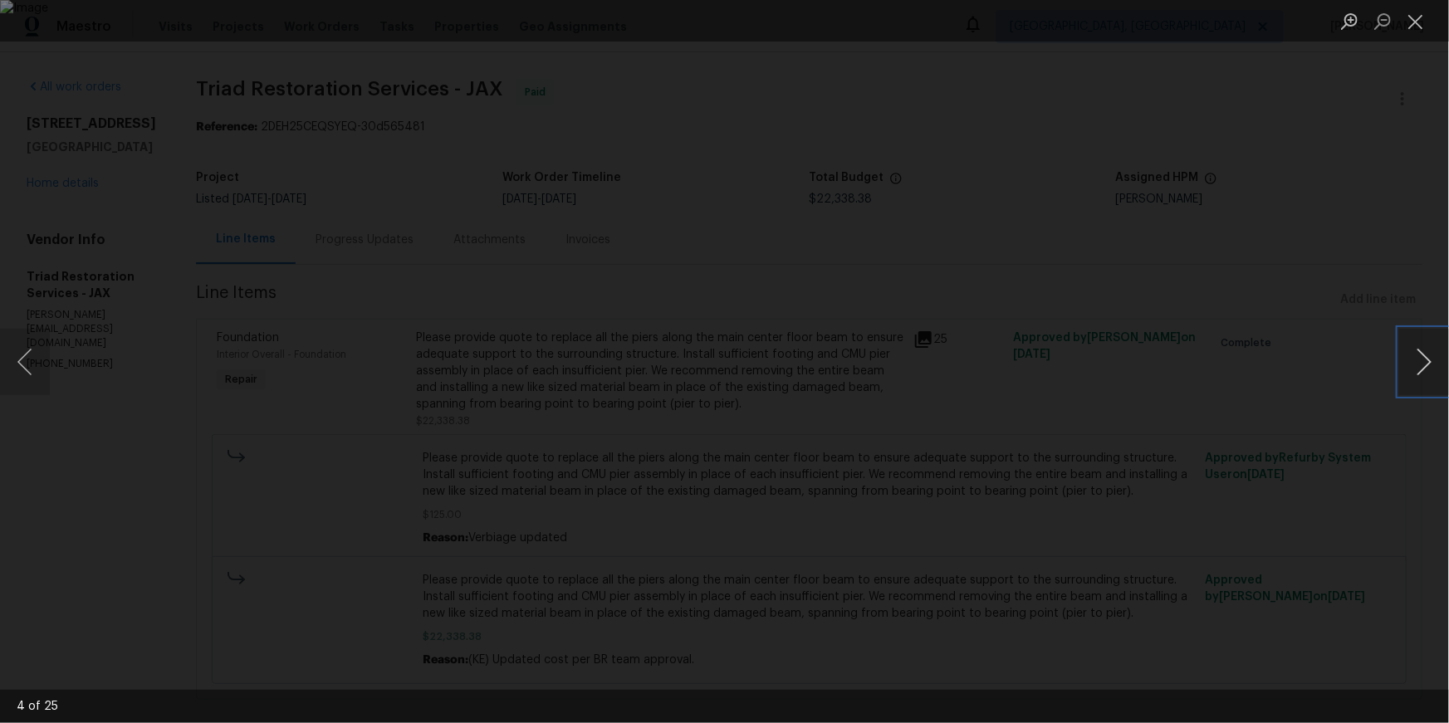
click at [1426, 369] on button "Next image" at bounding box center [1424, 362] width 50 height 66
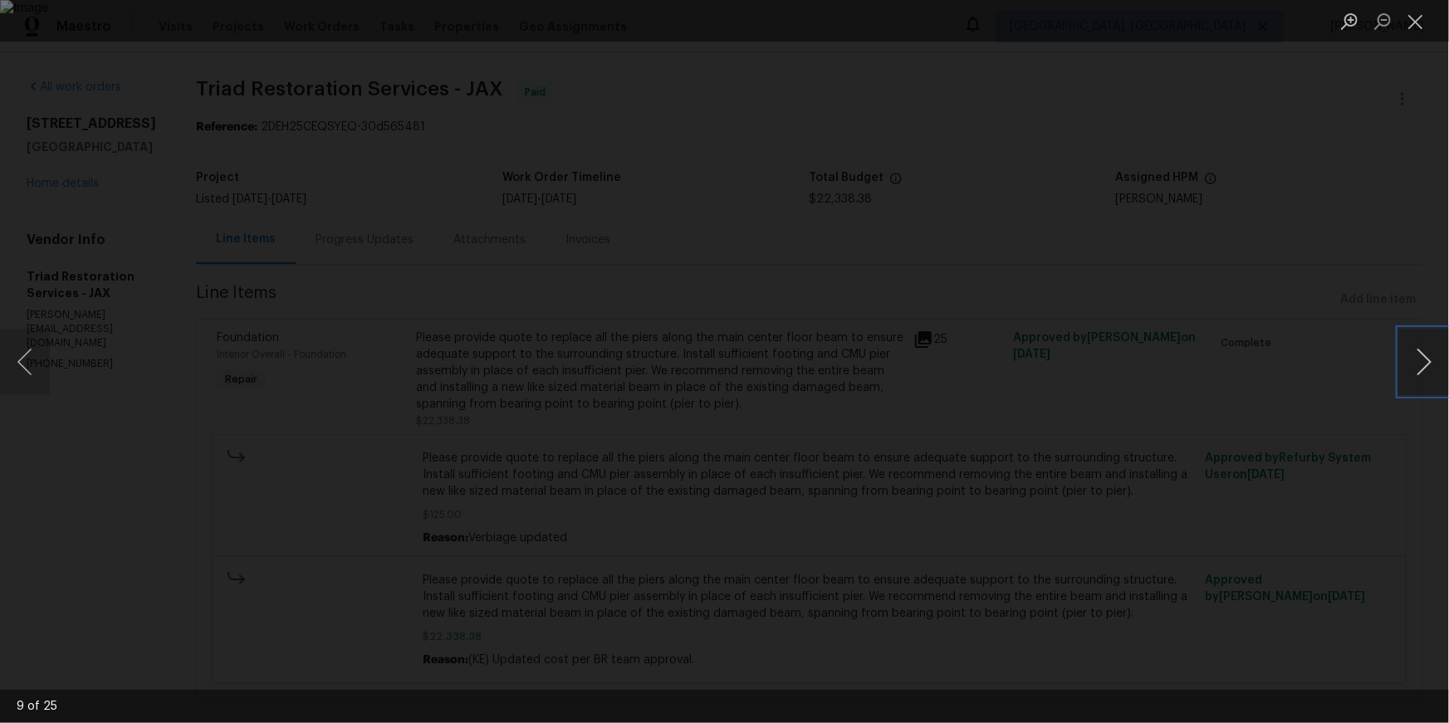
click at [1426, 369] on button "Next image" at bounding box center [1424, 362] width 50 height 66
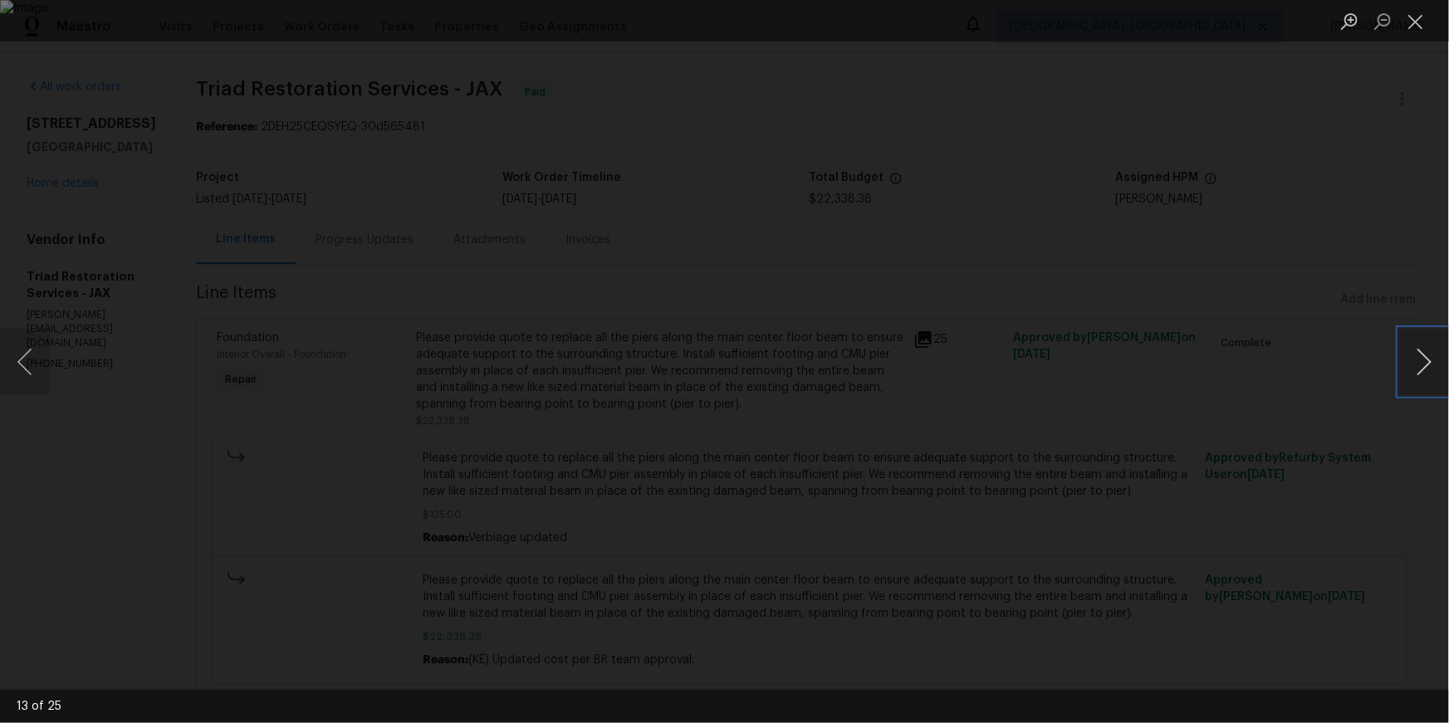
click at [1426, 369] on button "Next image" at bounding box center [1424, 362] width 50 height 66
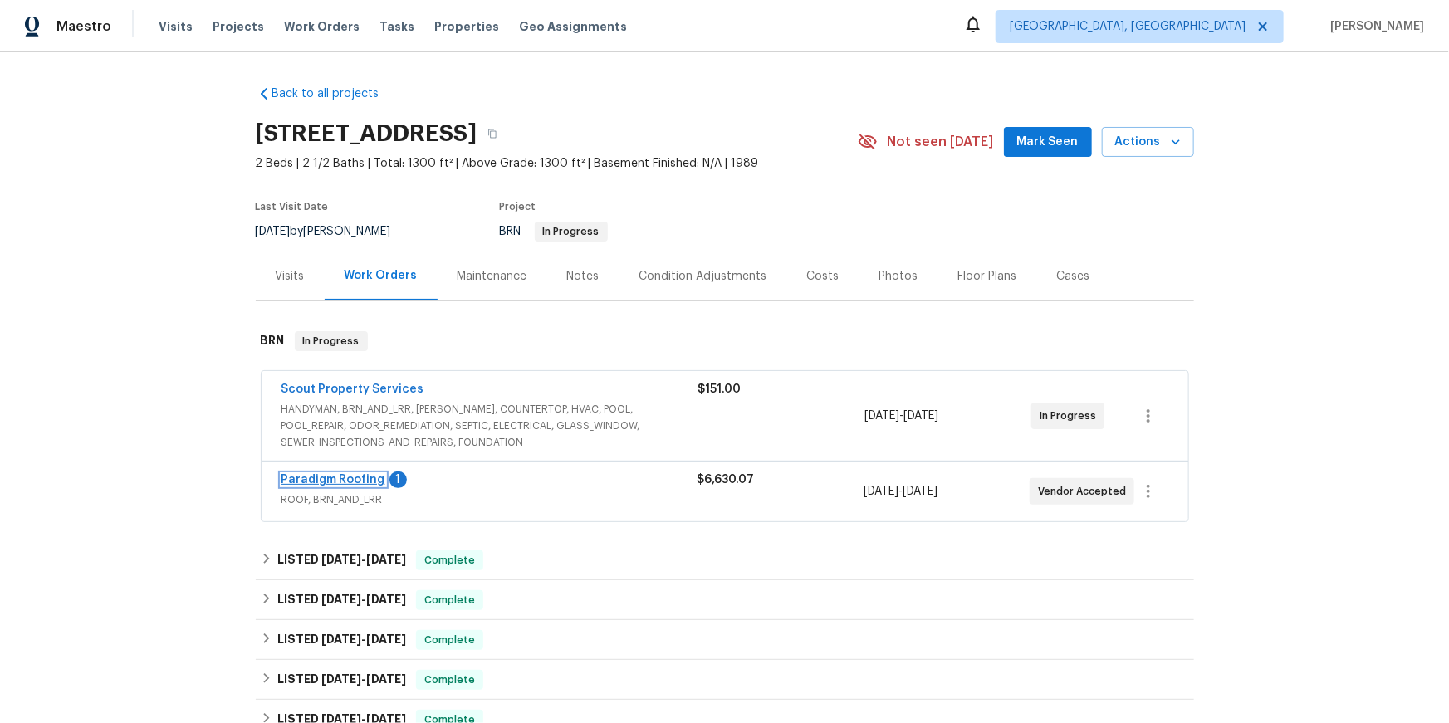
click at [361, 486] on link "Paradigm Roofing" at bounding box center [333, 480] width 104 height 12
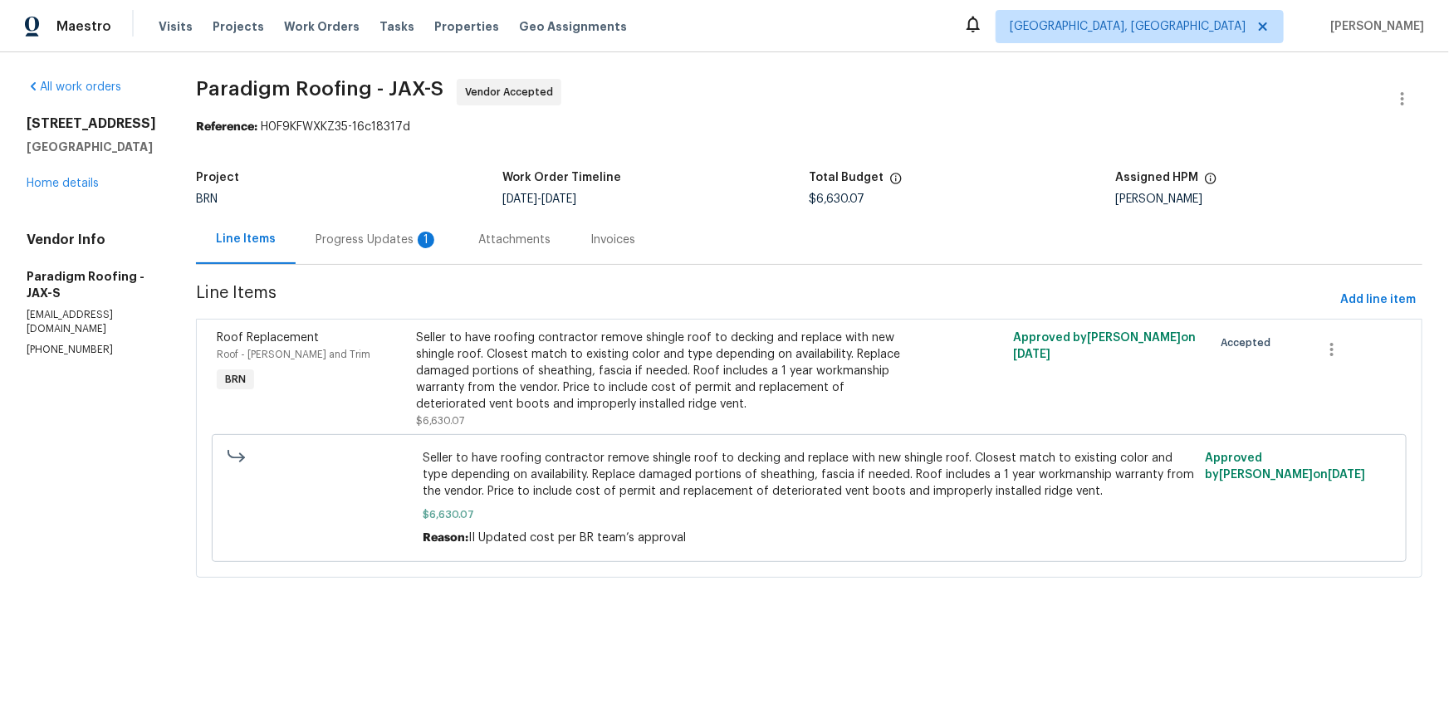
click at [407, 248] on div "Progress Updates 1" at bounding box center [377, 240] width 123 height 17
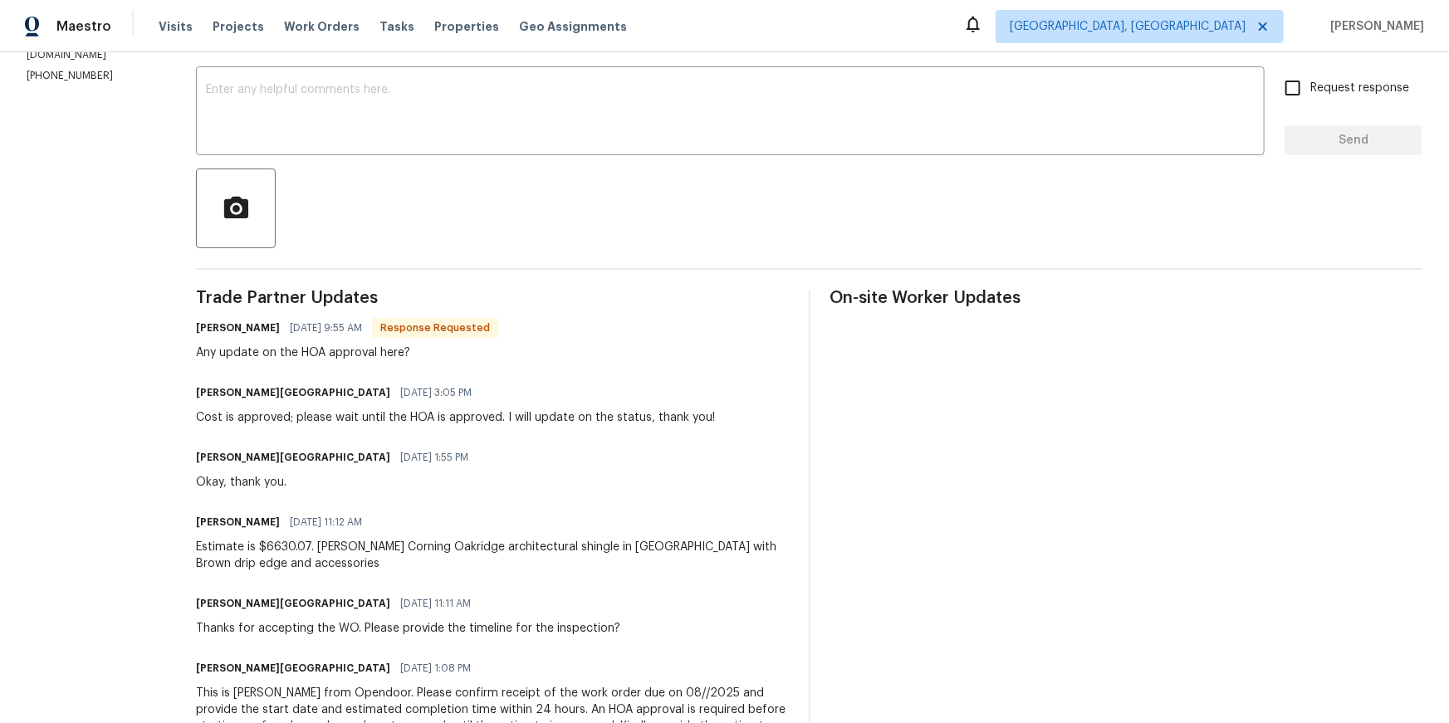
scroll to position [267, 0]
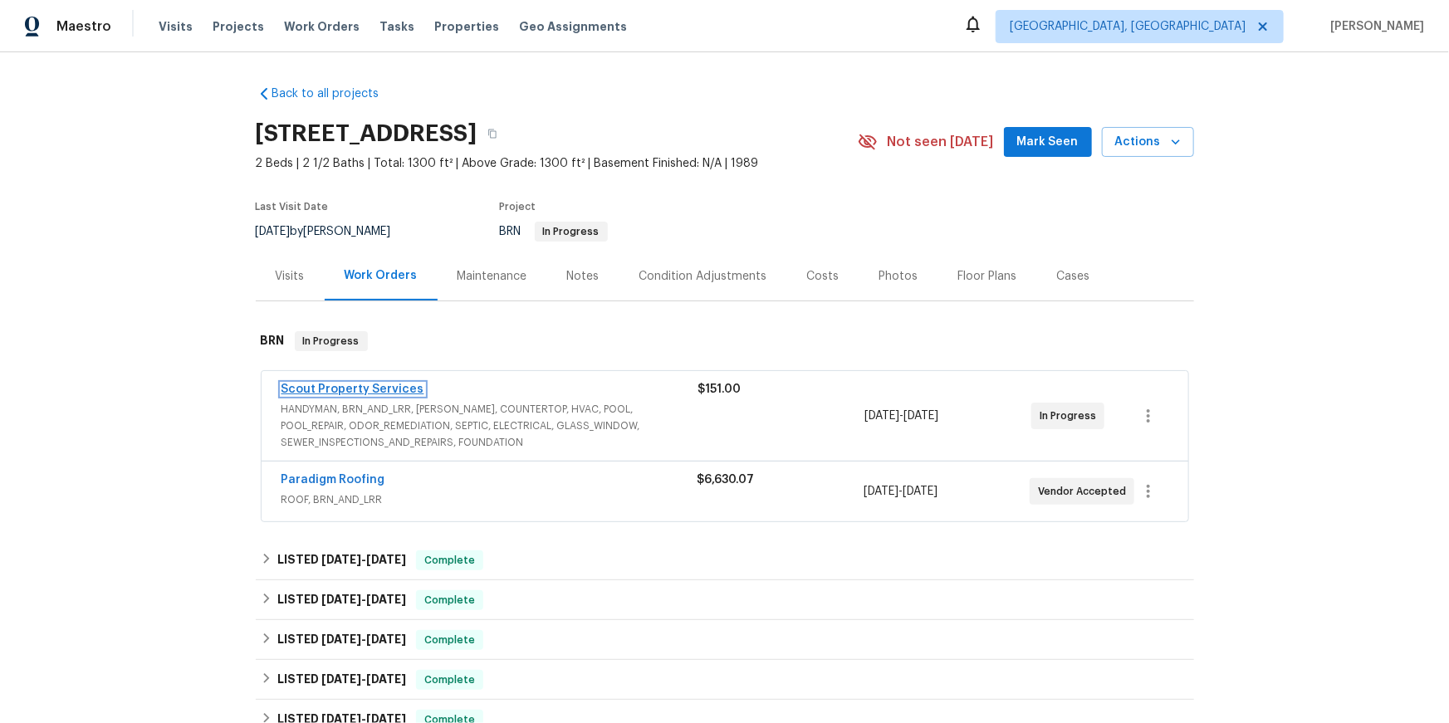
click at [413, 395] on link "Scout Property Services" at bounding box center [352, 390] width 143 height 12
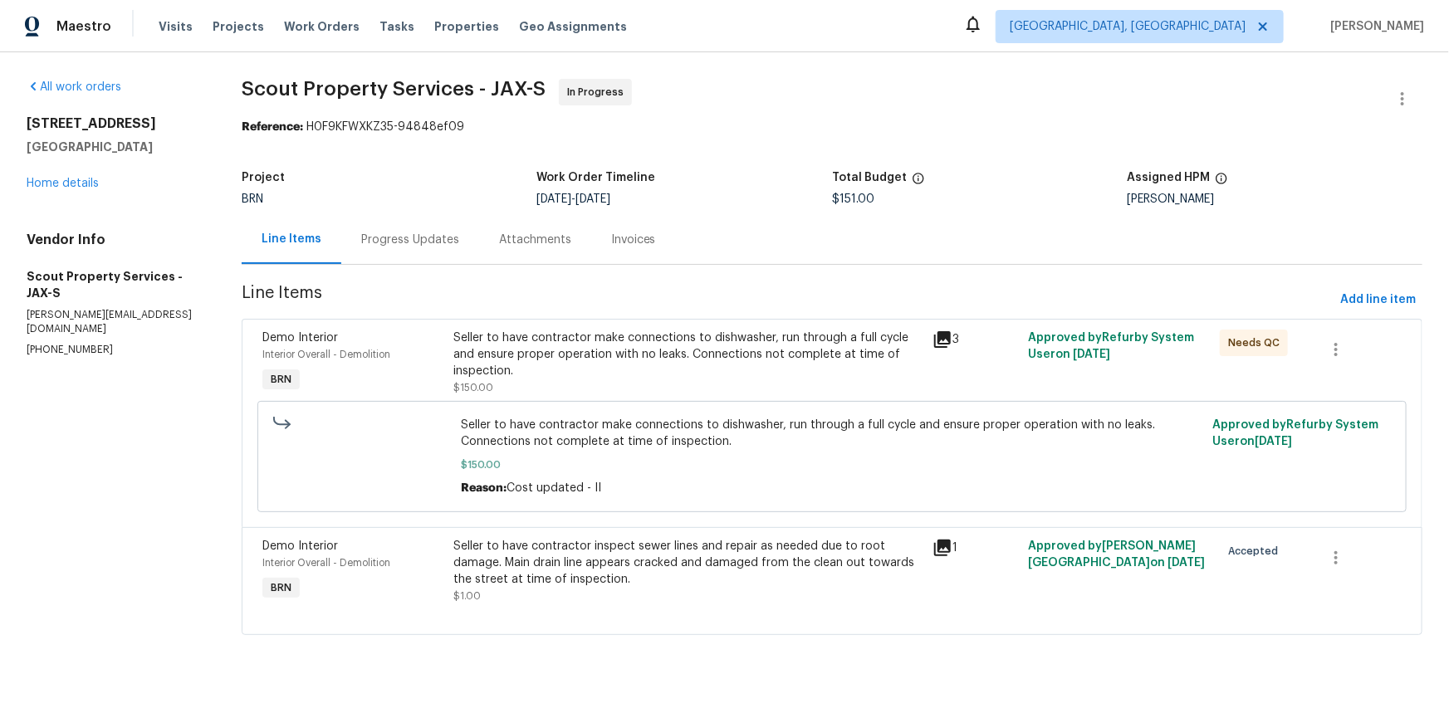
click at [445, 248] on div "Progress Updates" at bounding box center [410, 240] width 98 height 17
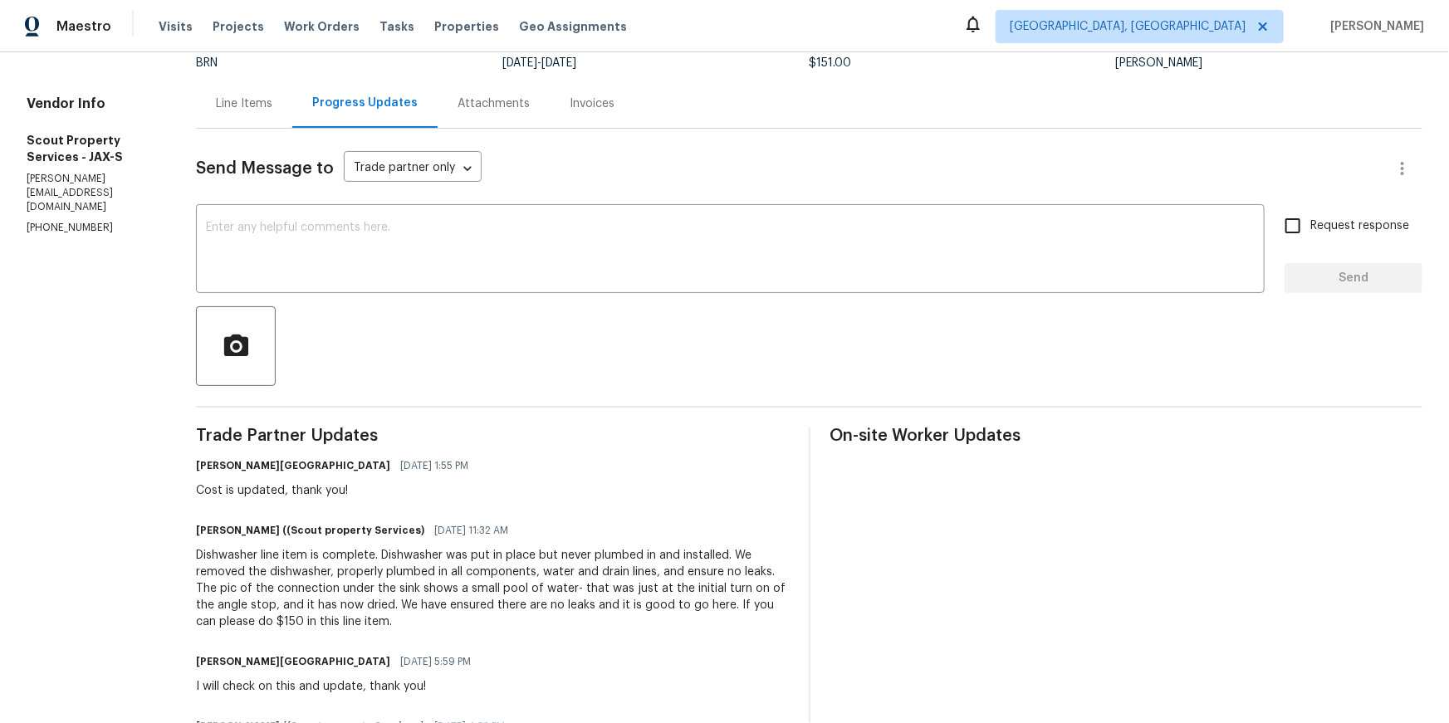
scroll to position [115, 0]
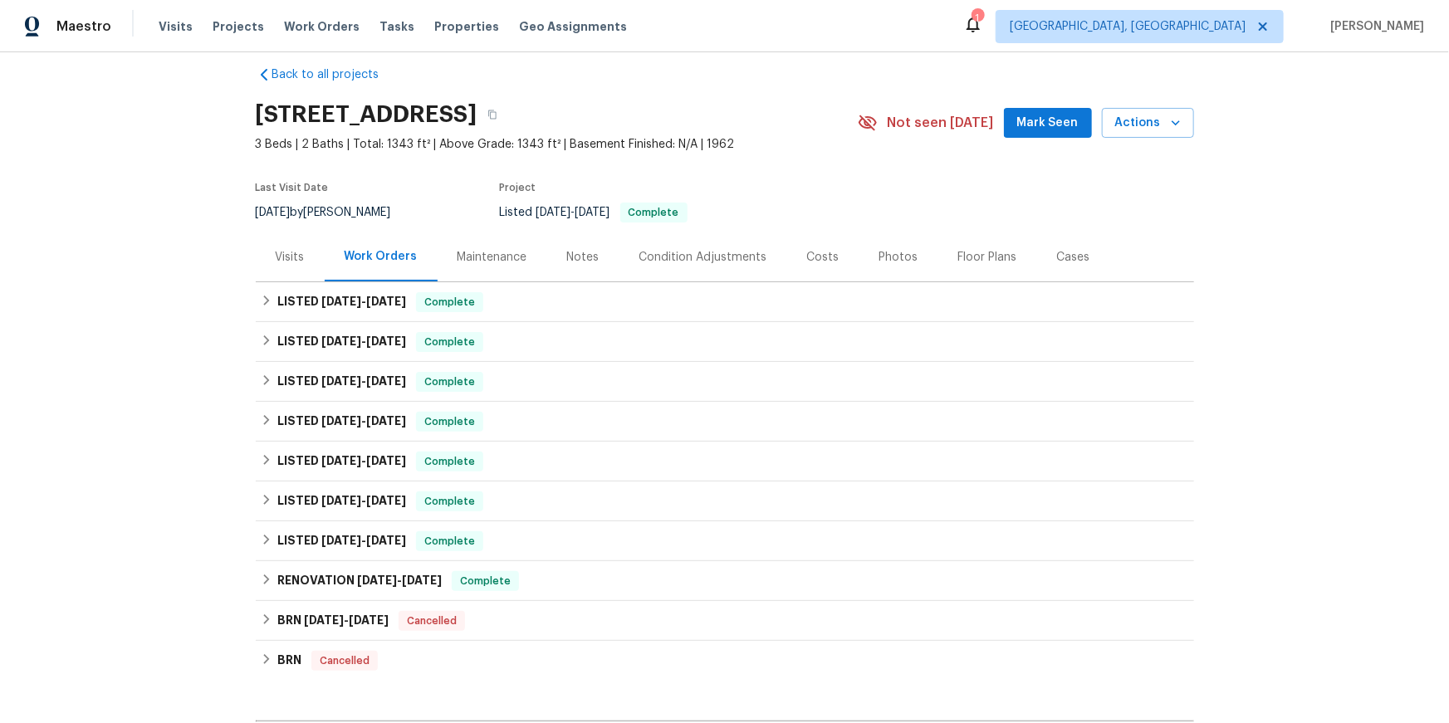
scroll to position [21, 0]
click at [272, 464] on icon at bounding box center [267, 459] width 12 height 12
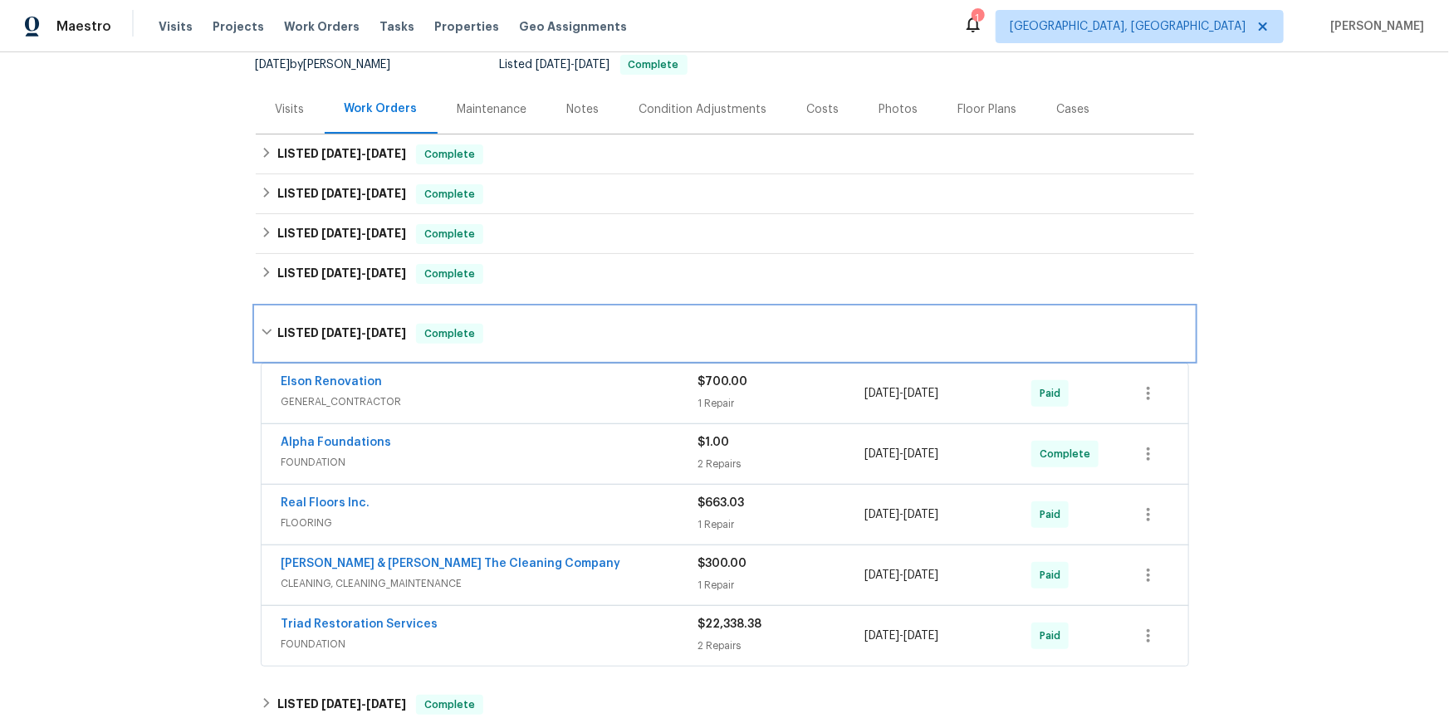
scroll to position [159, 0]
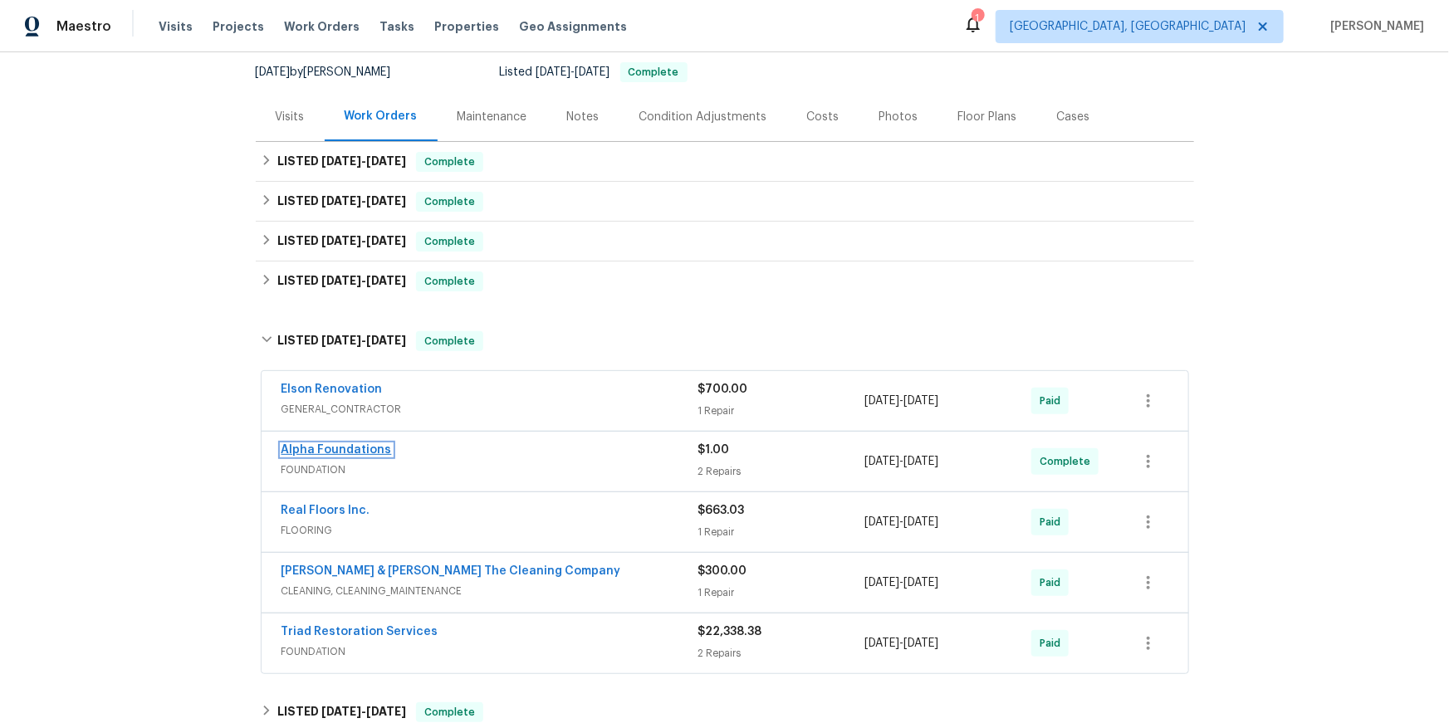
click at [363, 456] on link "Alpha Foundations" at bounding box center [336, 450] width 110 height 12
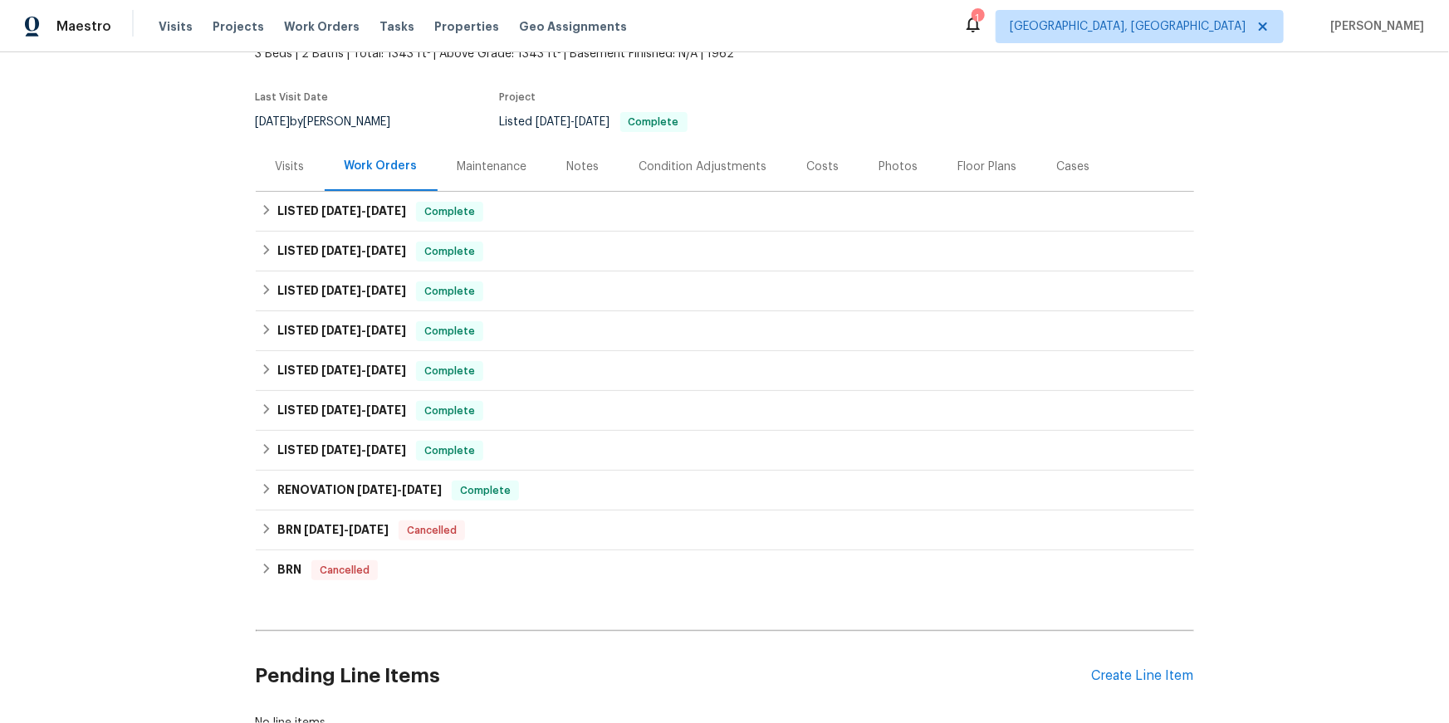
scroll to position [110, 0]
click at [268, 374] on icon at bounding box center [267, 369] width 12 height 12
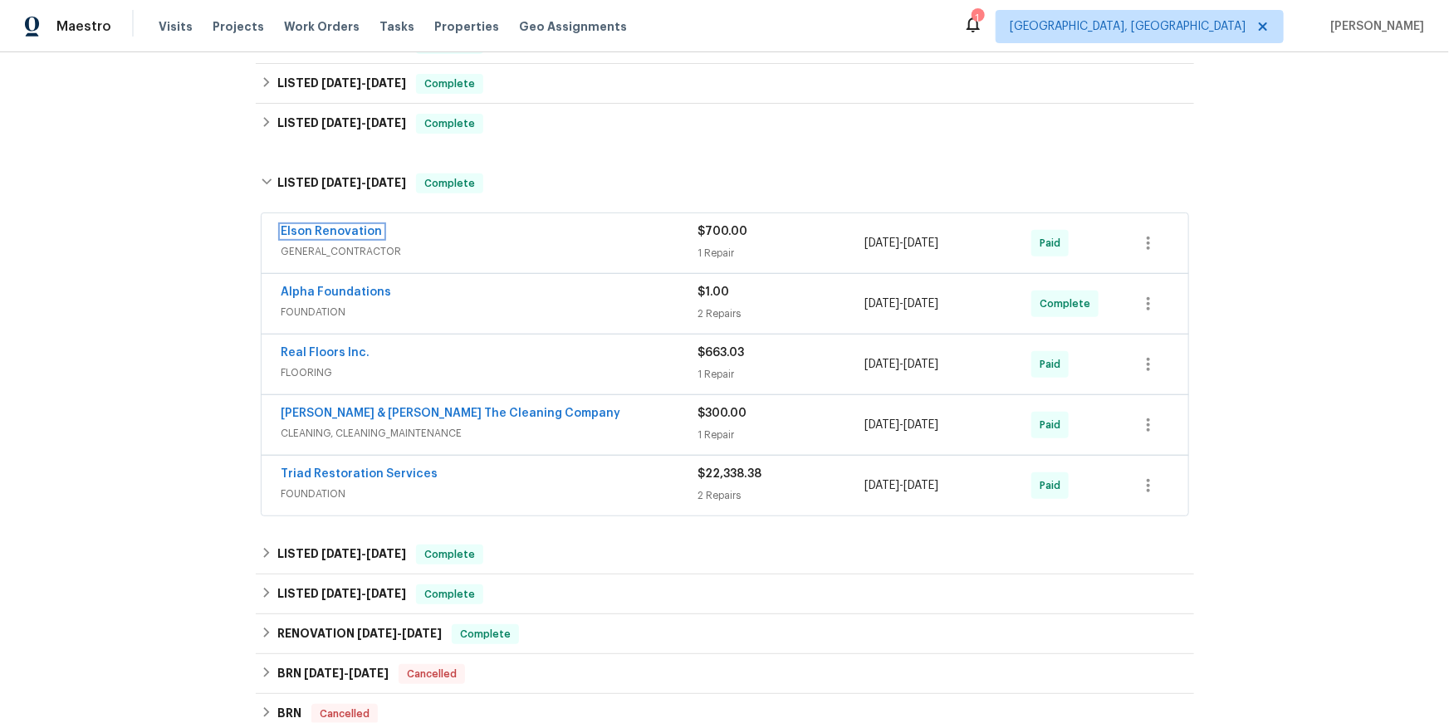
scroll to position [321, 0]
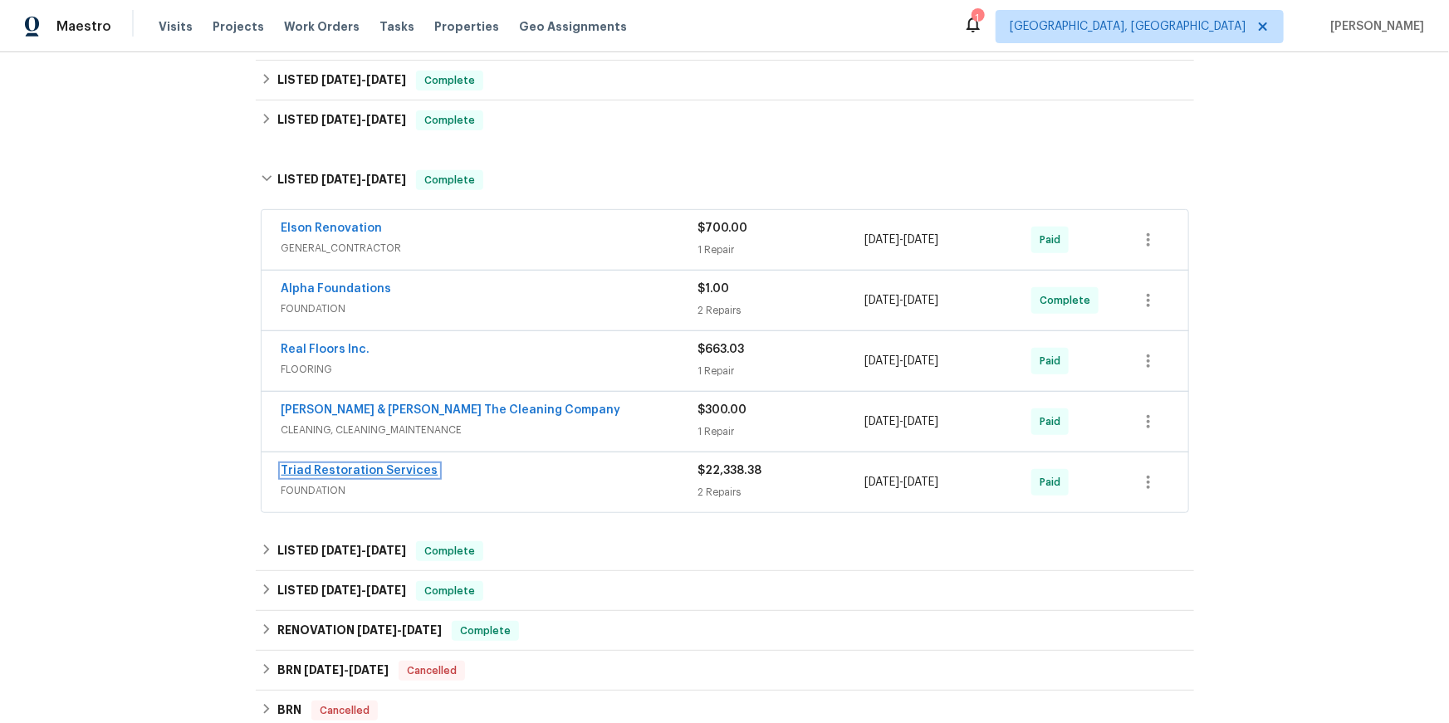
click at [389, 477] on link "Triad Restoration Services" at bounding box center [359, 471] width 157 height 12
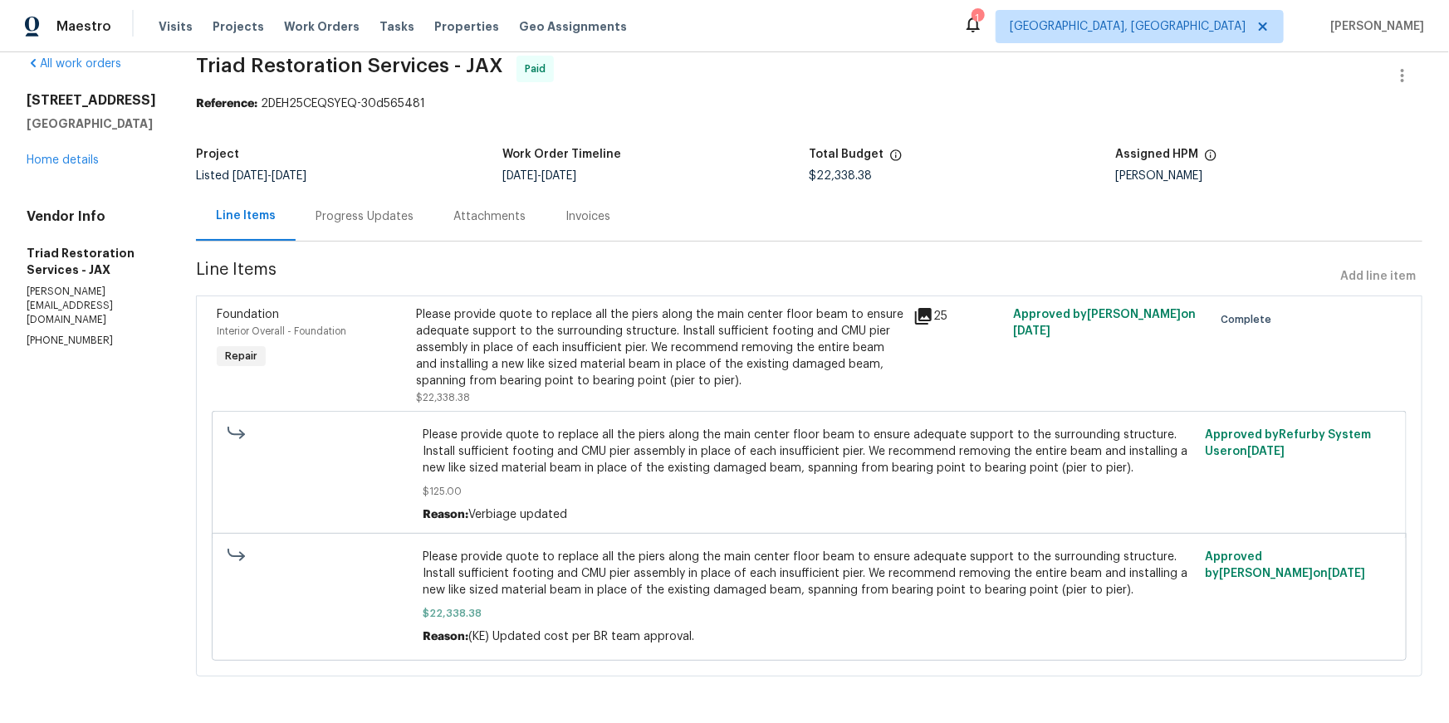
scroll to position [51, 0]
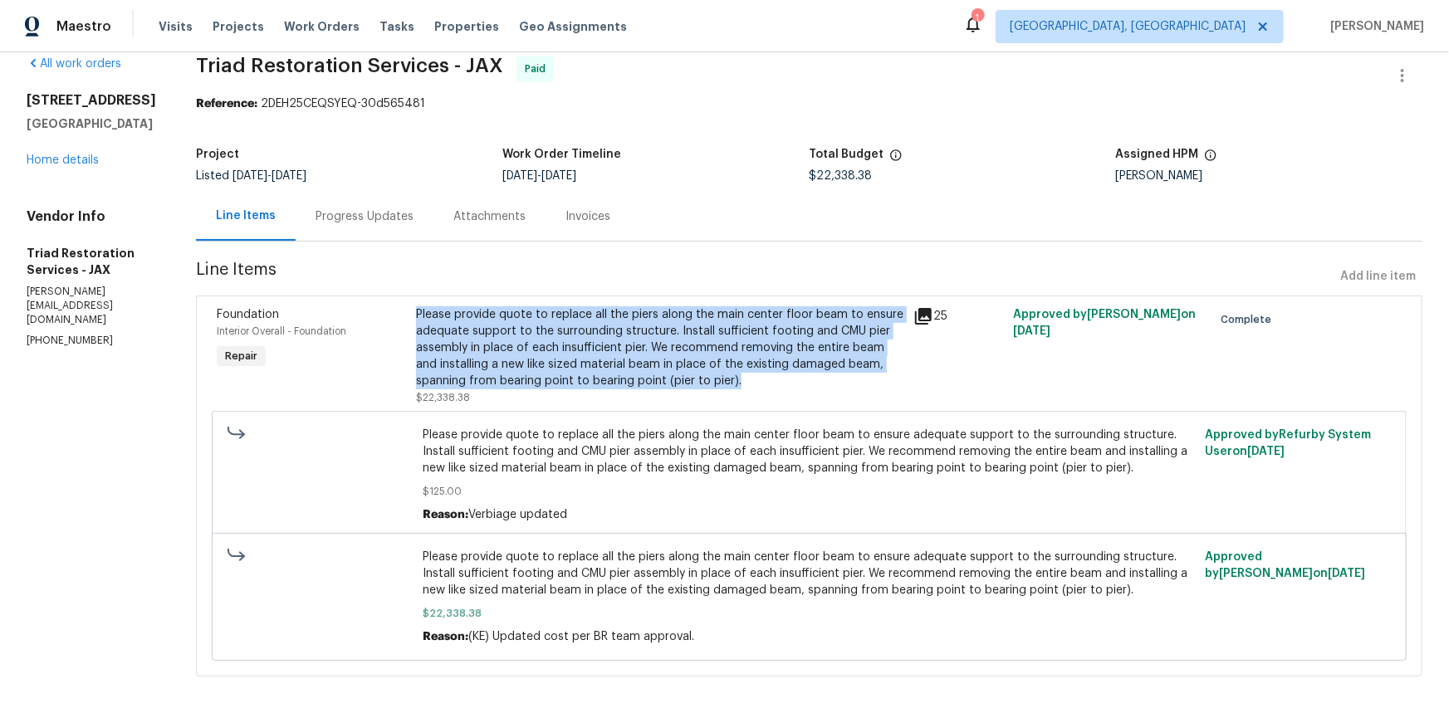
drag, startPoint x: 432, startPoint y: 323, endPoint x: 866, endPoint y: 402, distance: 441.4
click at [866, 389] on div "Please provide quote to replace all the piers along the main center floor beam …" at bounding box center [660, 347] width 488 height 83
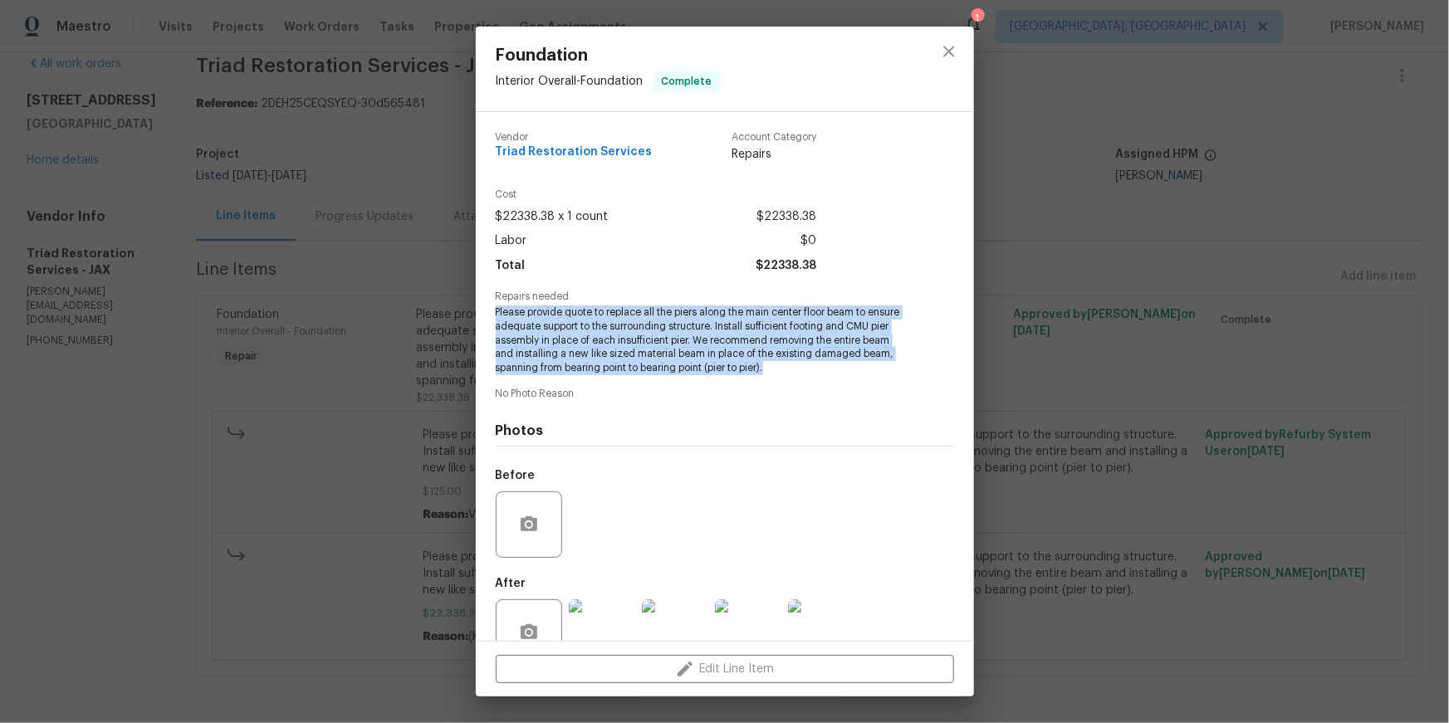
drag, startPoint x: 490, startPoint y: 359, endPoint x: 775, endPoint y: 416, distance: 290.5
click at [795, 418] on div "Vendor Triad Restoration Services Account Category Repairs Cost $22338.38 x 1 c…" at bounding box center [725, 376] width 498 height 529
copy span "Please provide quote to replace all the piers along the main center floor beam …"
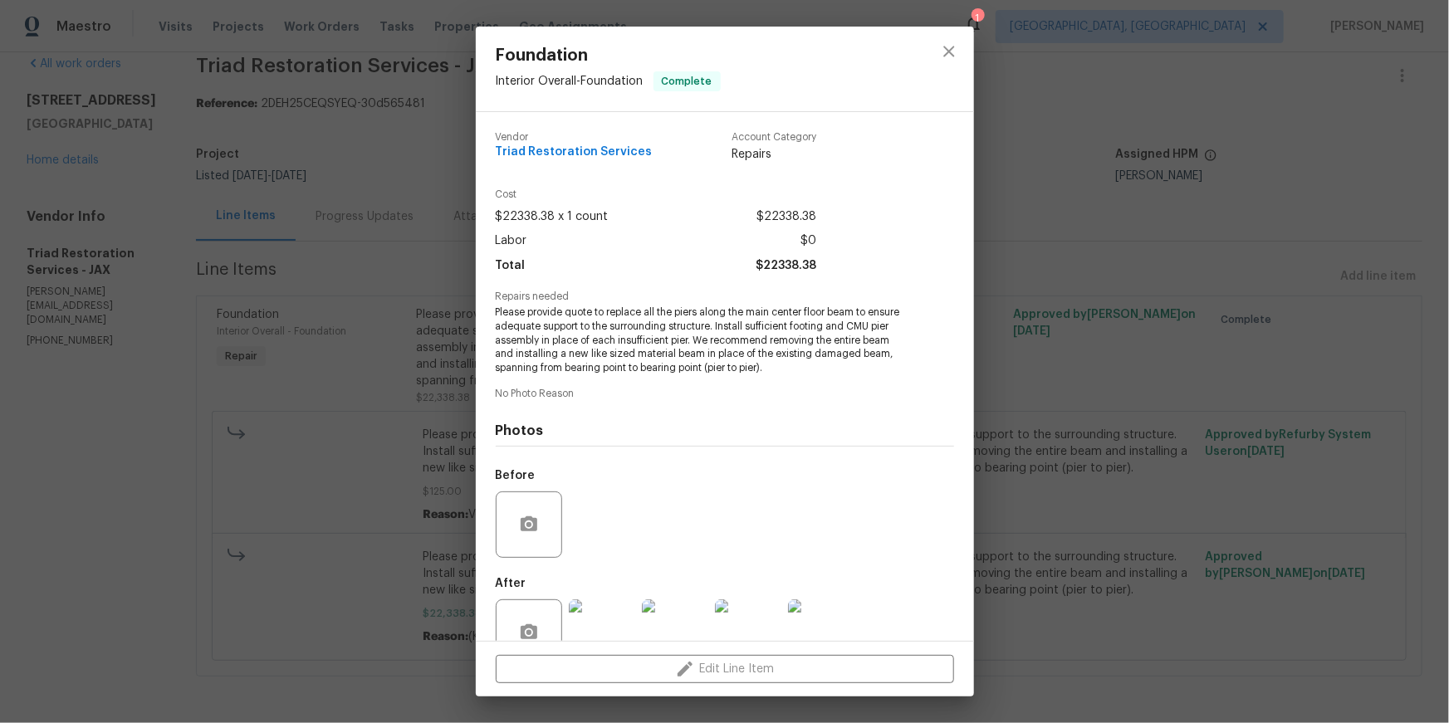
click at [1112, 405] on div "Foundation Interior Overall - Foundation Complete Vendor Triad Restoration Serv…" at bounding box center [724, 361] width 1449 height 723
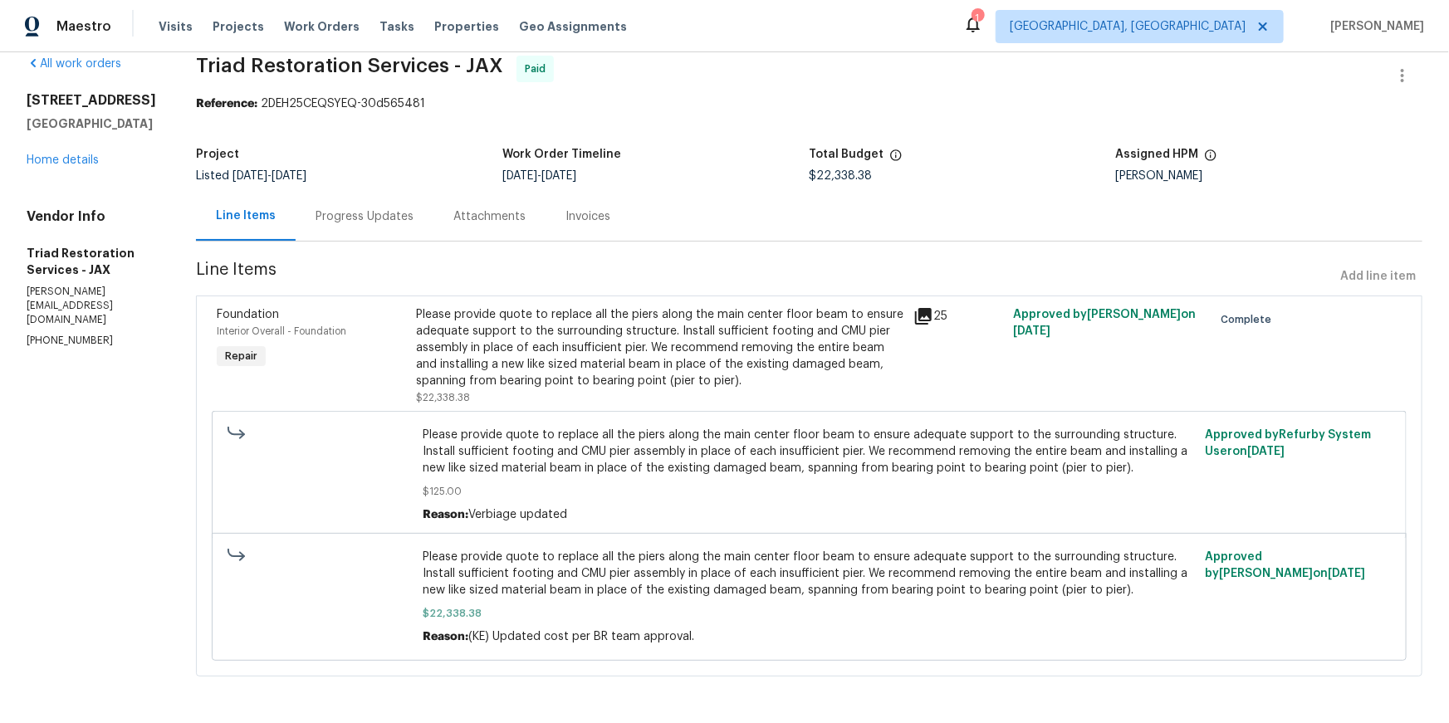
scroll to position [104, 0]
